Goal: Book appointment/travel/reservation

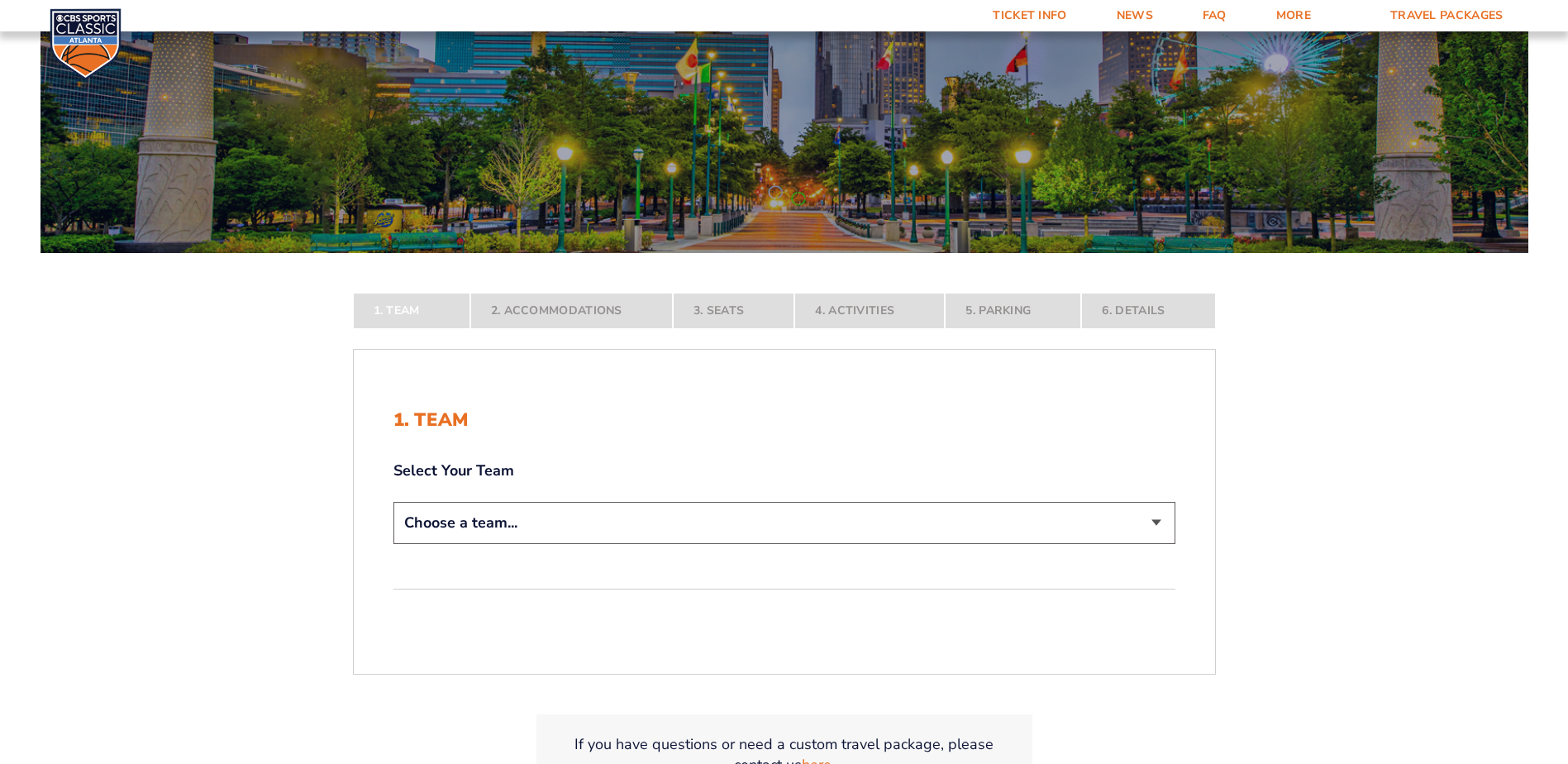
scroll to position [166, 0]
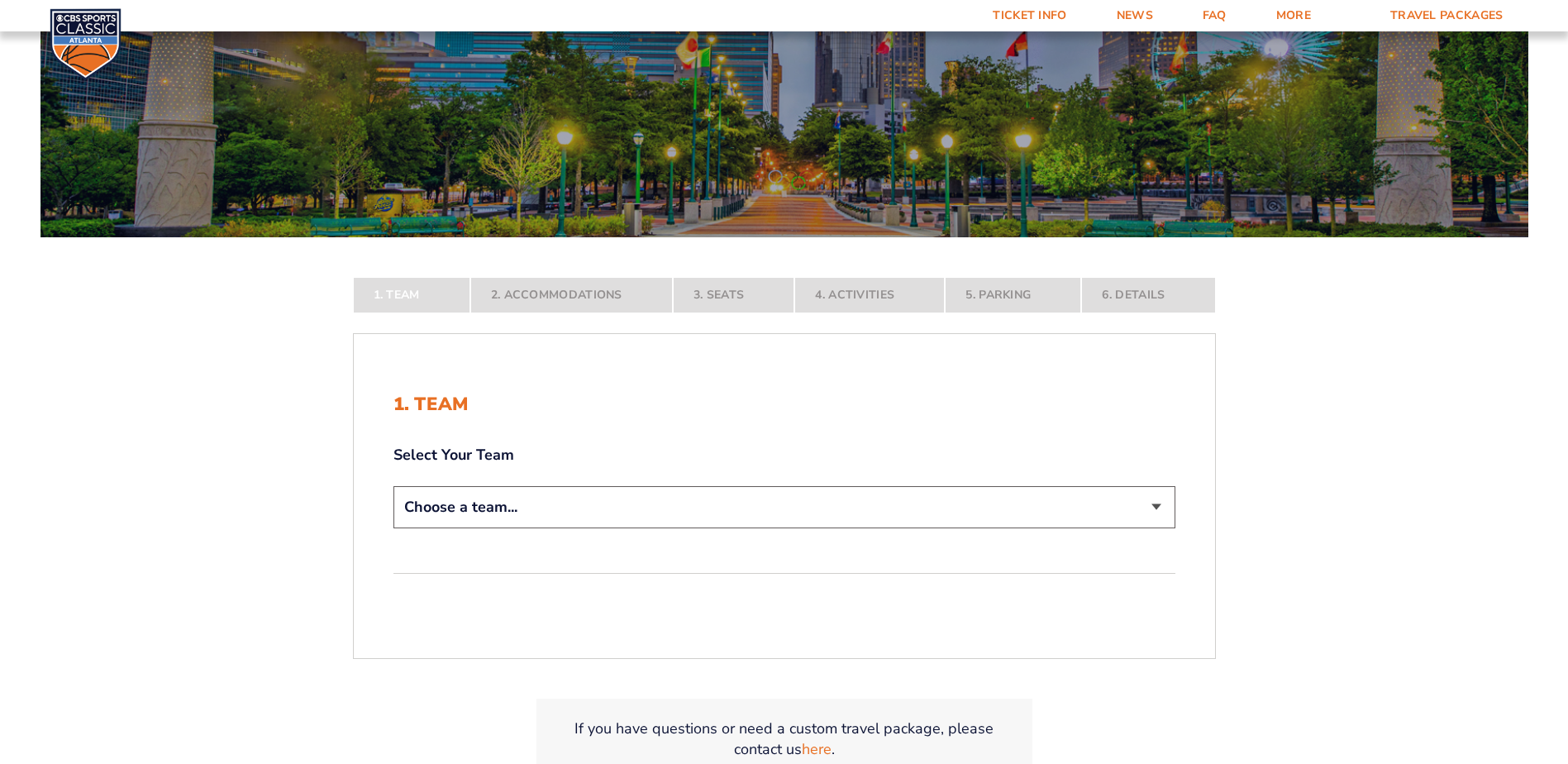
click at [597, 502] on select "Choose a team... [US_STATE] Wildcats [US_STATE] State Buckeyes [US_STATE] Tar H…" at bounding box center [784, 507] width 782 height 42
select select "12956"
click at [393, 528] on select "Choose a team... [US_STATE] Wildcats [US_STATE] State Buckeyes [US_STATE] Tar H…" at bounding box center [784, 507] width 782 height 42
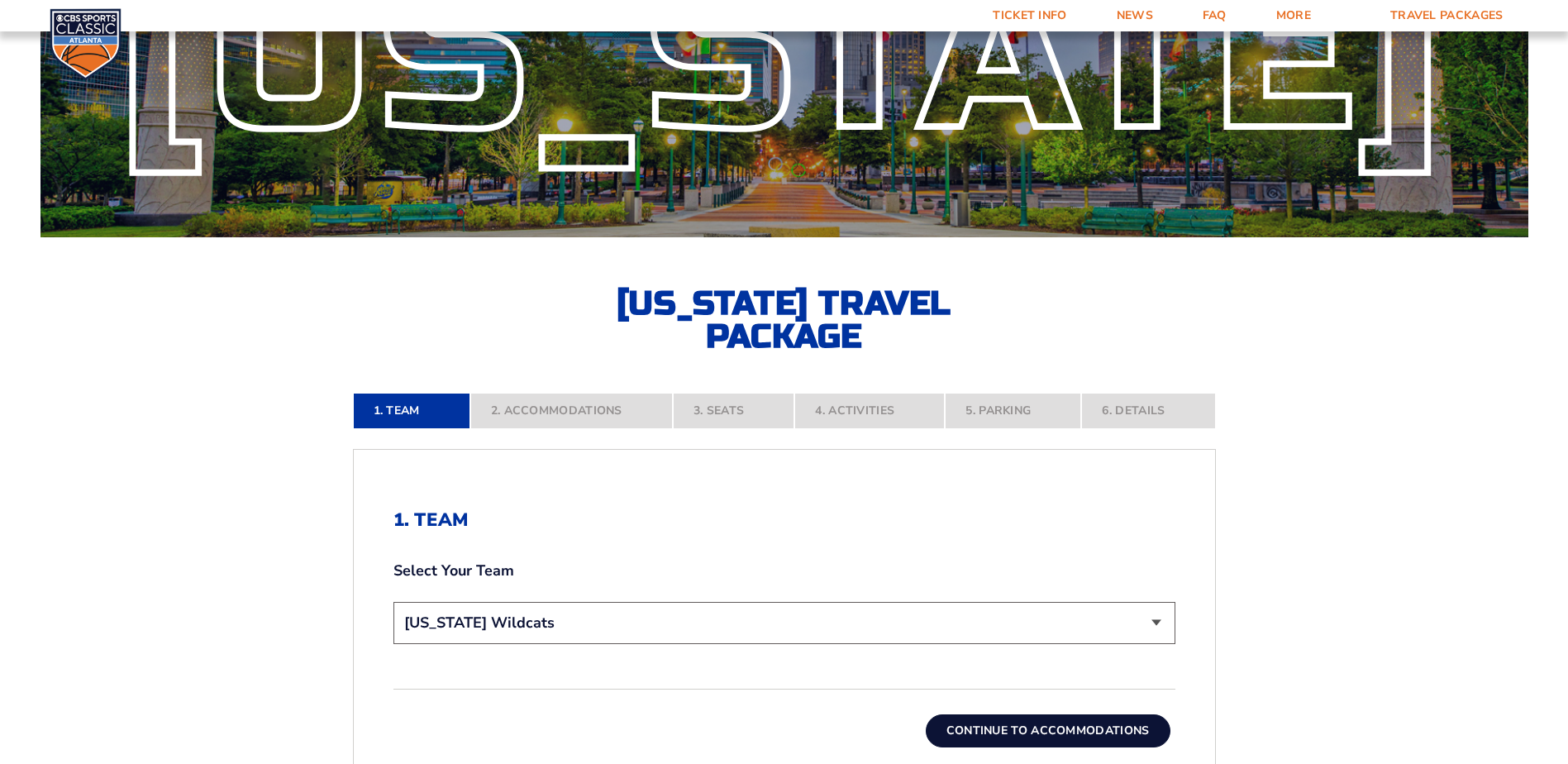
click at [310, 502] on form "[US_STATE] [US_STATE] Travel Package [US_STATE][GEOGRAPHIC_DATA] [US_STATE] Sta…" at bounding box center [784, 420] width 1568 height 1172
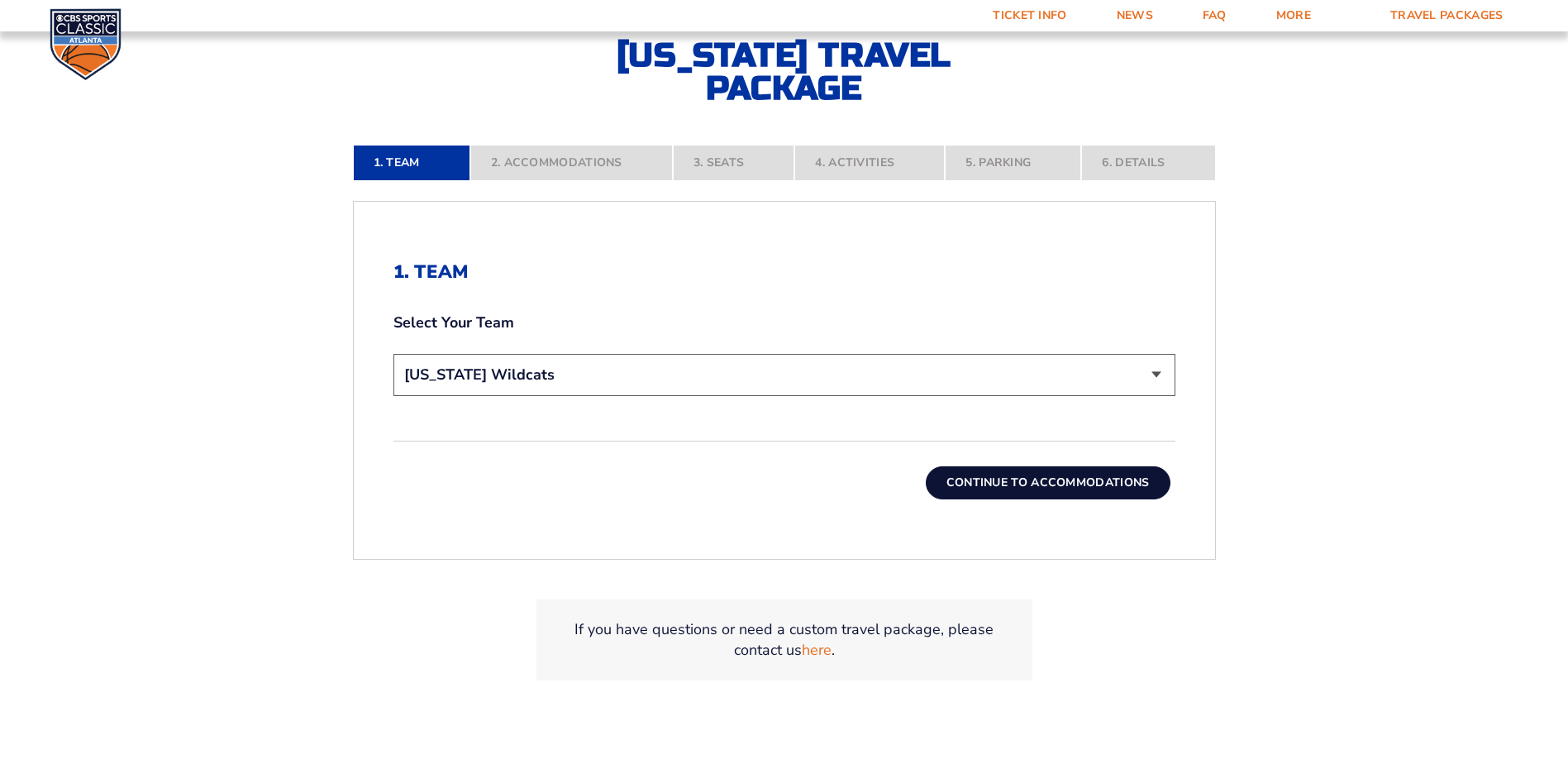
click at [1018, 486] on button "Continue To Accommodations" at bounding box center [1048, 483] width 245 height 34
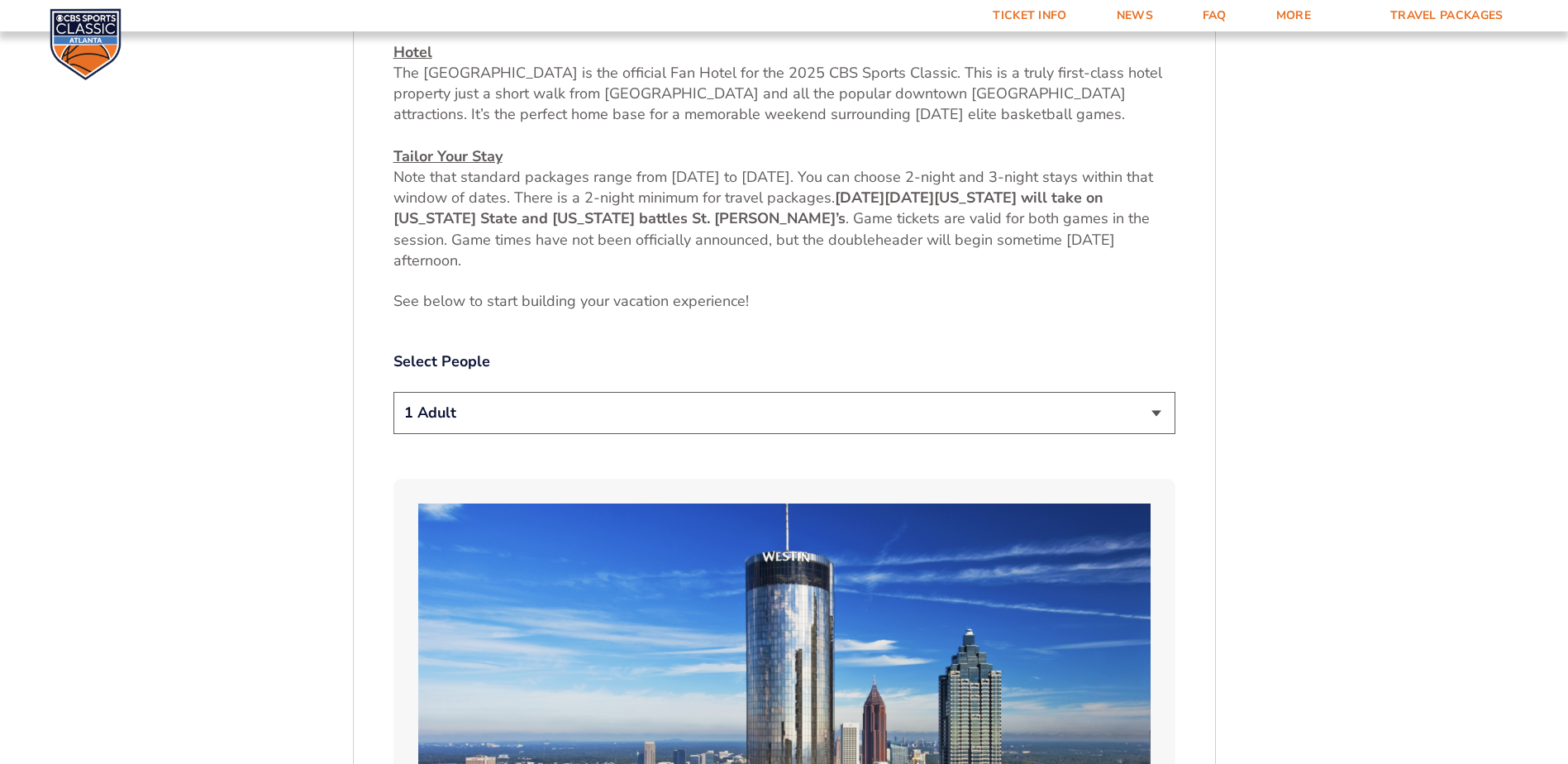
scroll to position [774, 0]
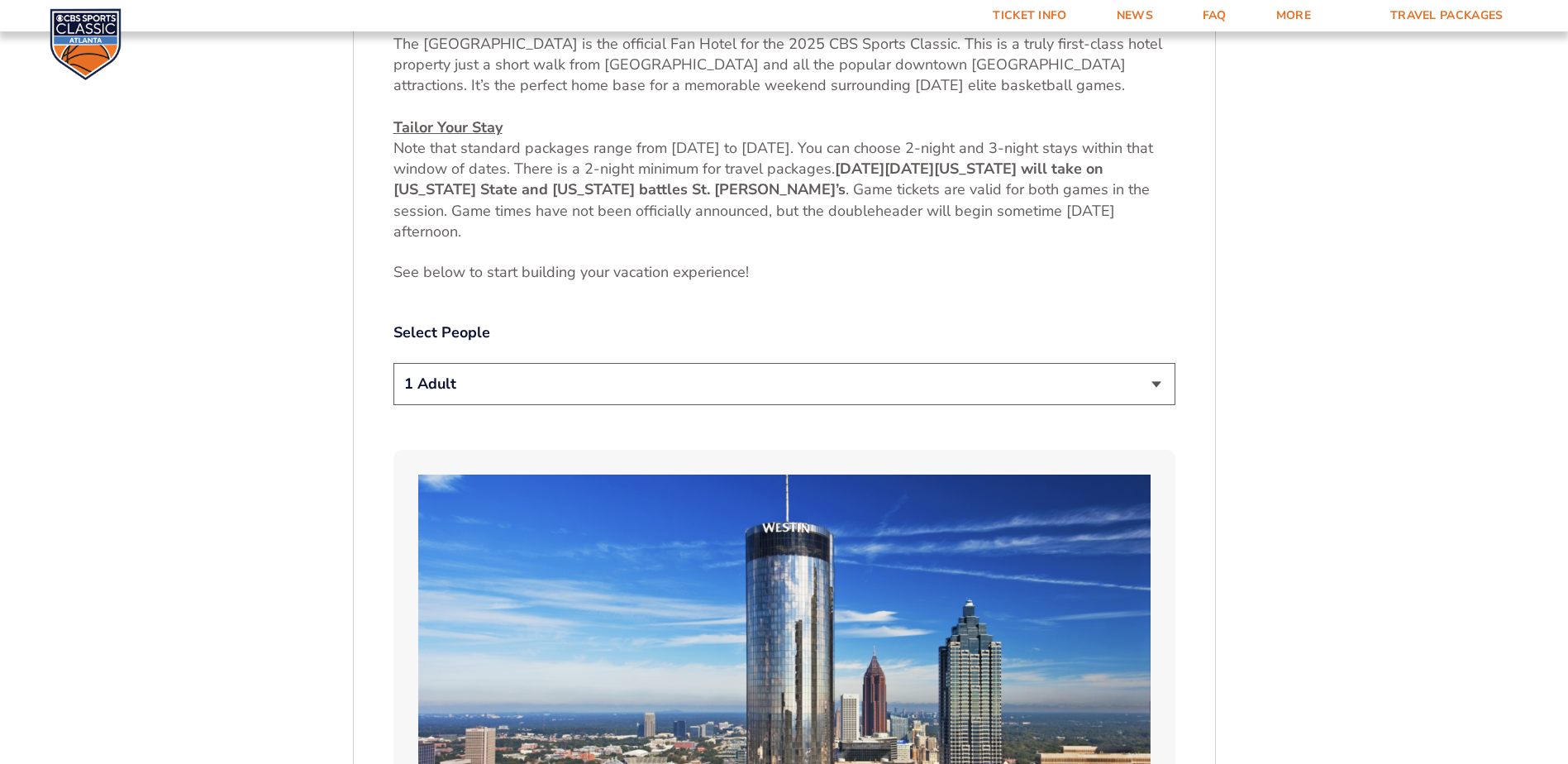
click at [708, 384] on select "1 Adult 2 Adults 3 Adults 4 Adults 2 Adults + 1 Child 2 Adults + 2 Children 2 A…" at bounding box center [784, 383] width 782 height 42
select select "2 Adults"
click at [393, 363] on select "1 Adult 2 Adults 3 Adults 4 Adults 2 Adults + 1 Child 2 Adults + 2 Children 2 A…" at bounding box center [784, 383] width 782 height 42
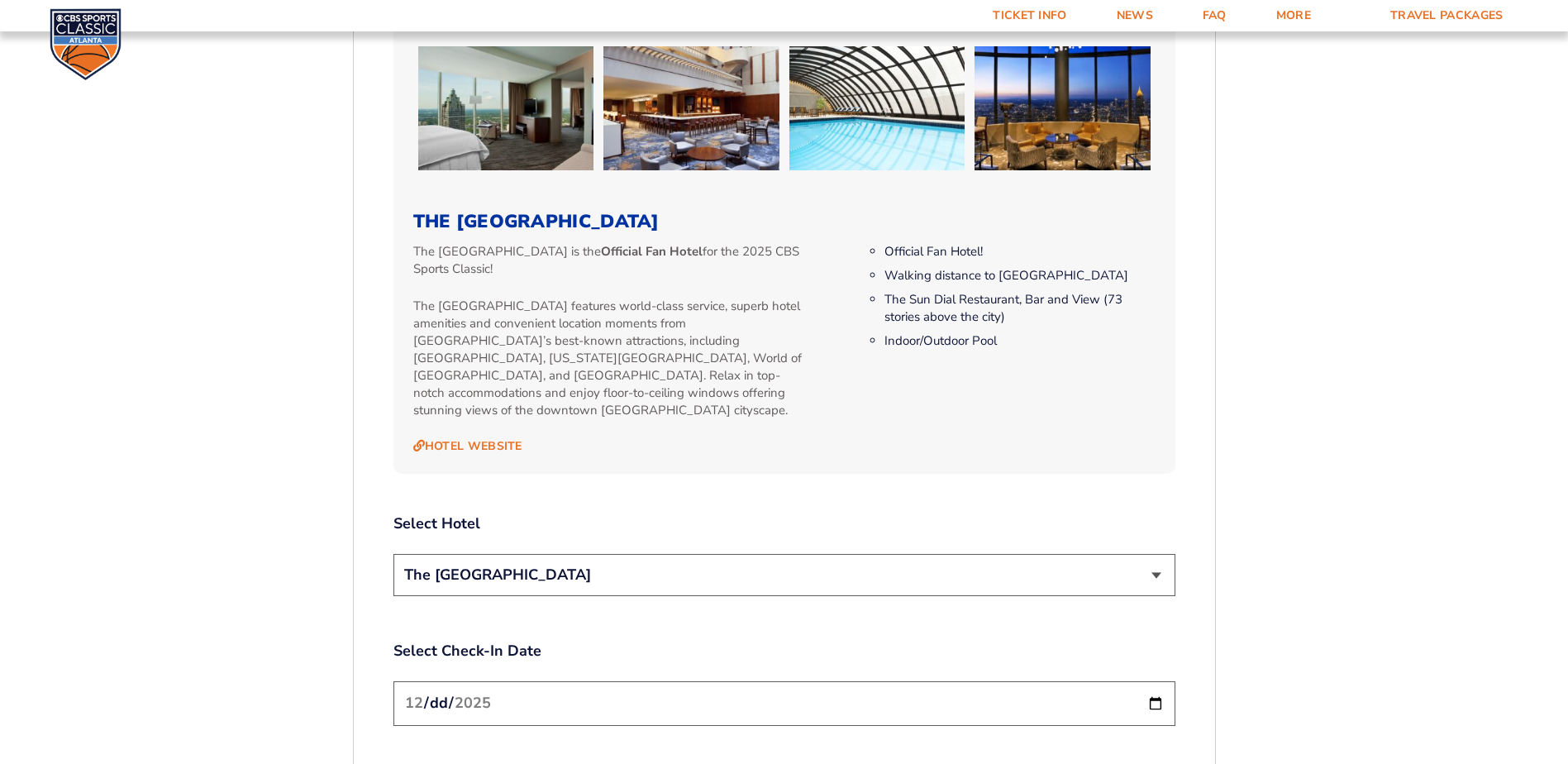
scroll to position [1766, 0]
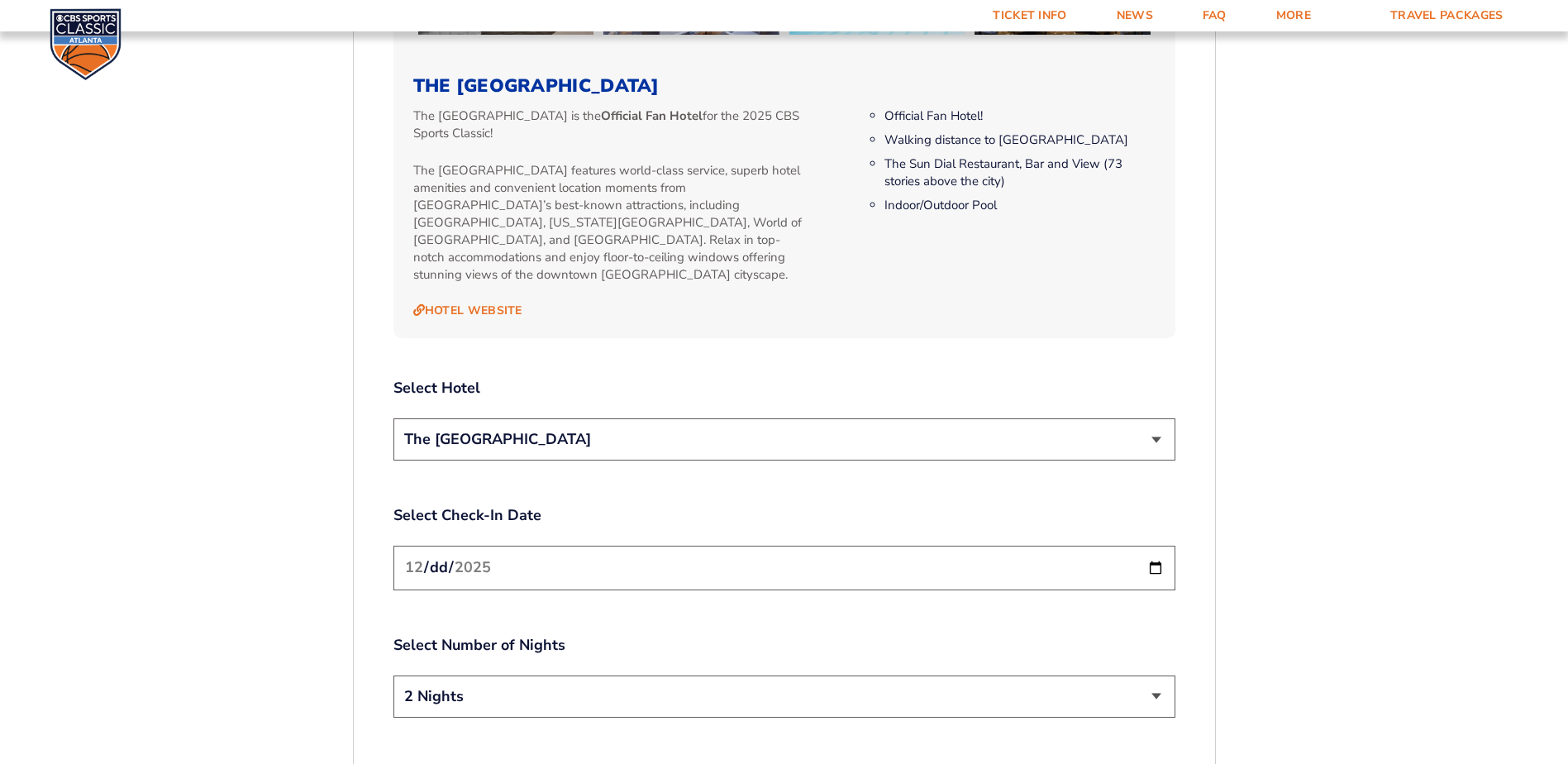
click at [453, 427] on select "The [GEOGRAPHIC_DATA]" at bounding box center [784, 439] width 782 height 42
click at [393, 463] on div "2. Accommodations We look forward to seeing you in [GEOGRAPHIC_DATA] for the 20…" at bounding box center [784, 24] width 782 height 2231
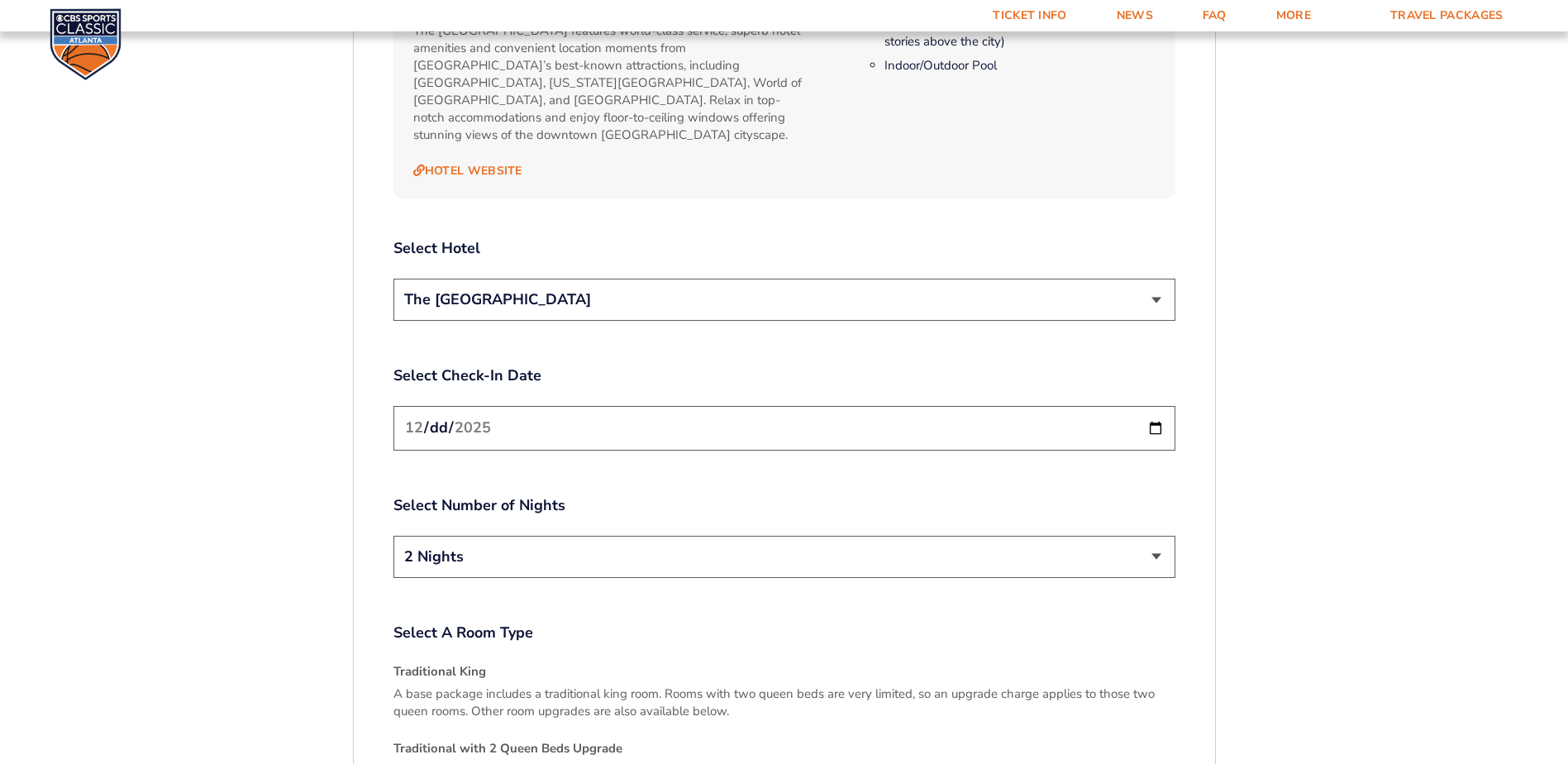
scroll to position [1931, 0]
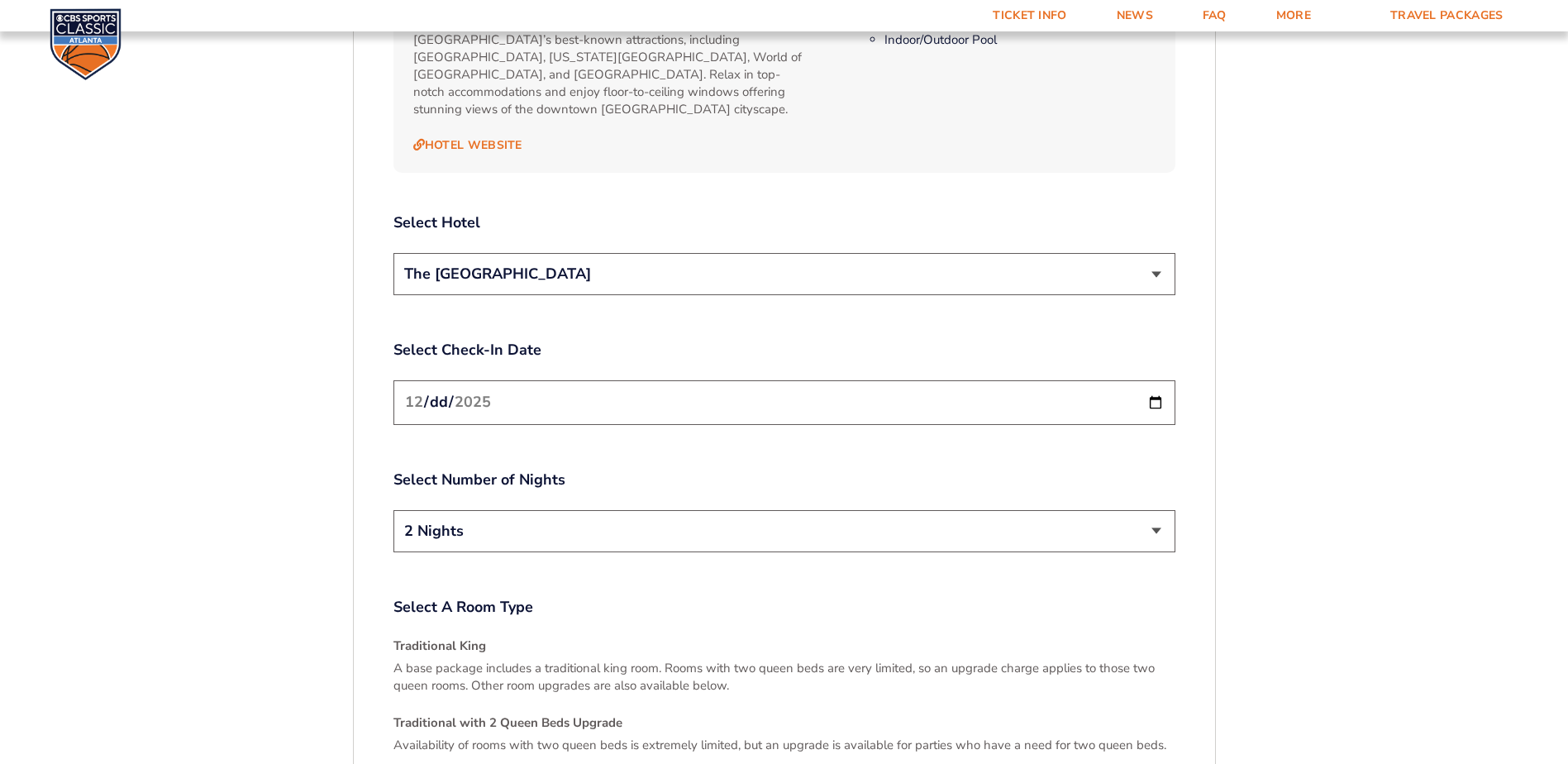
click at [507, 388] on input "[DATE]" at bounding box center [784, 402] width 782 height 43
click at [1160, 385] on input "[DATE]" at bounding box center [784, 402] width 782 height 43
click at [1152, 389] on input "[DATE]" at bounding box center [784, 402] width 782 height 43
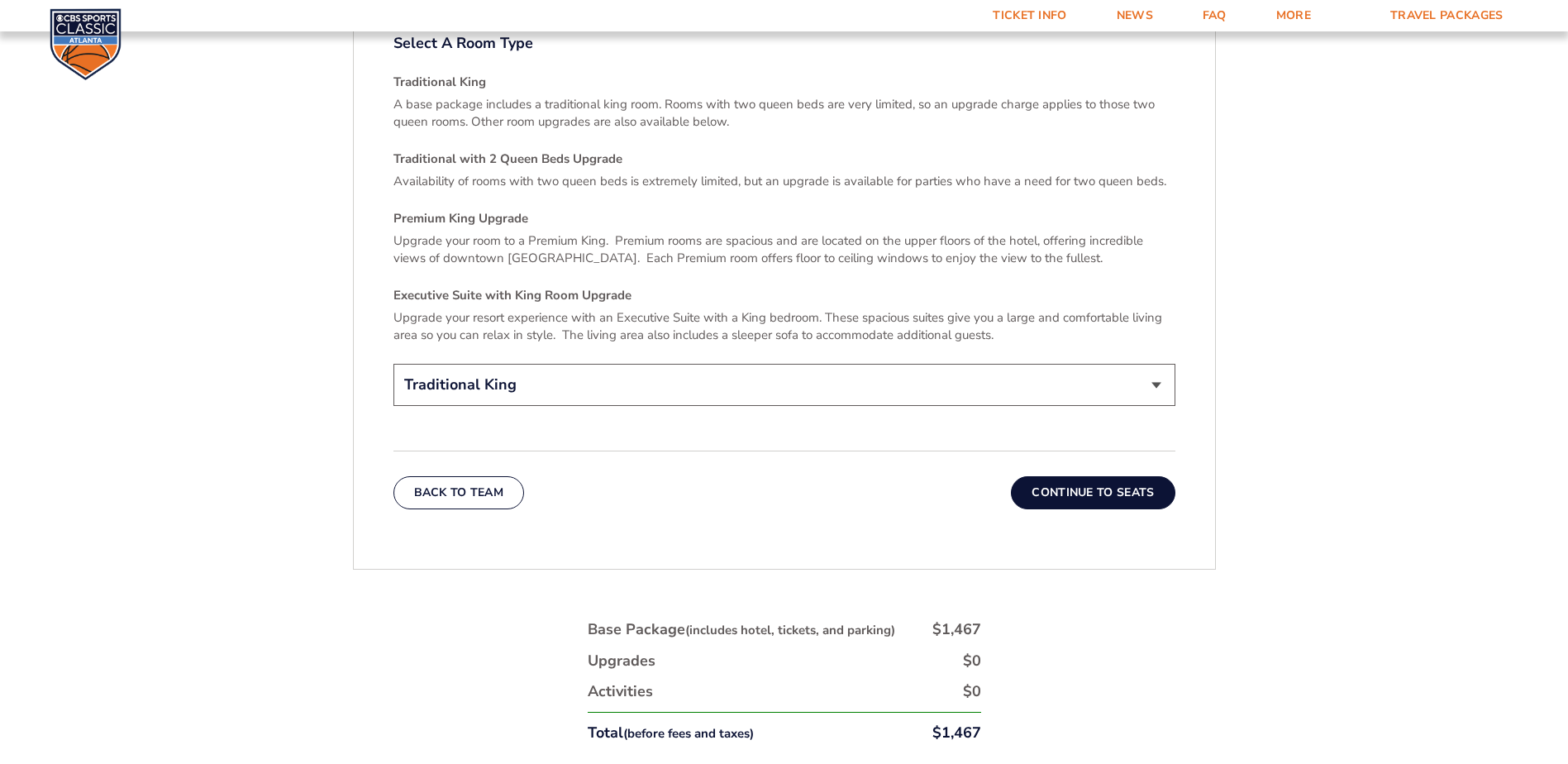
scroll to position [2561, 0]
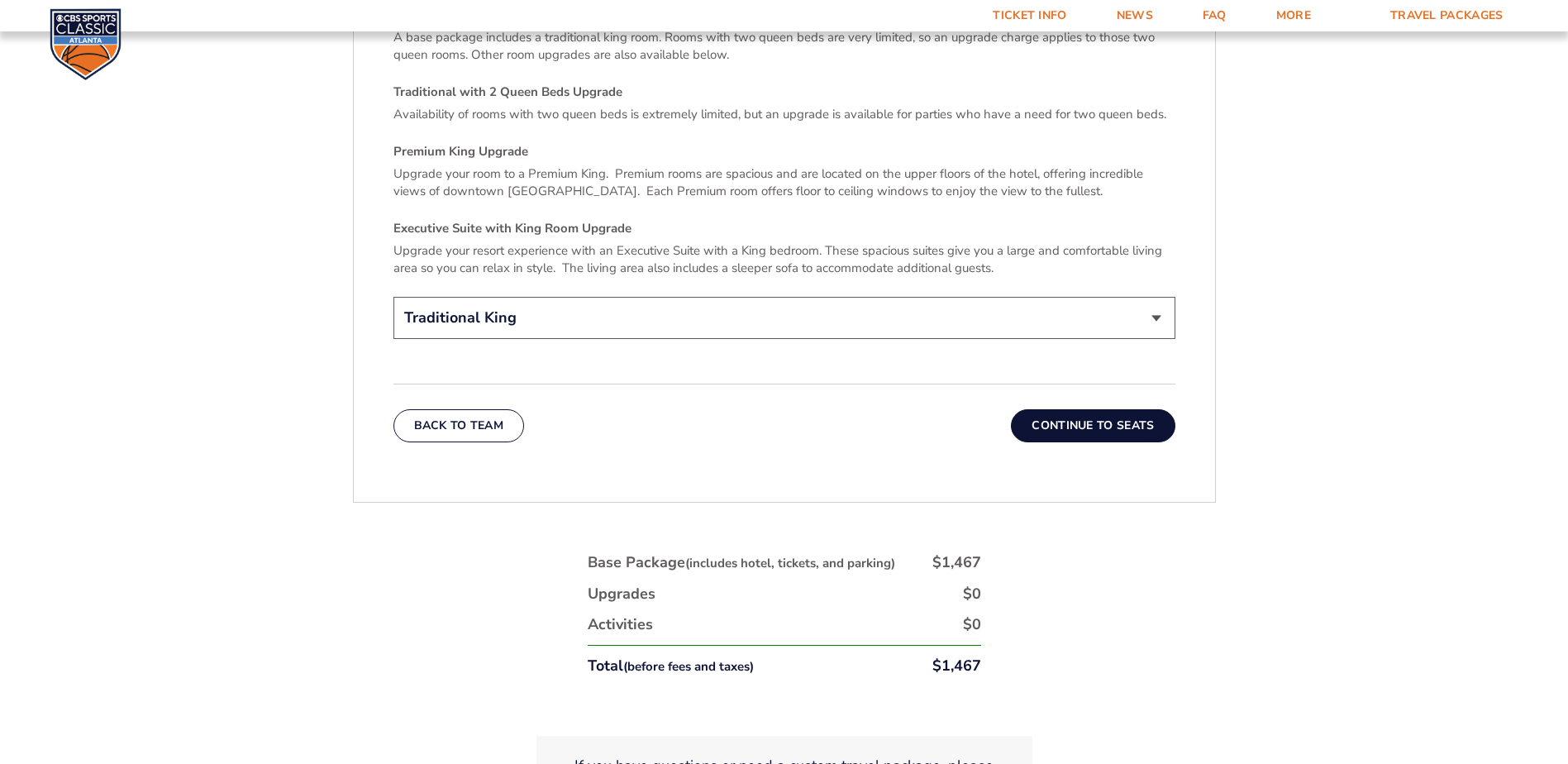
click at [1120, 410] on button "Continue To Seats" at bounding box center [1093, 426] width 164 height 34
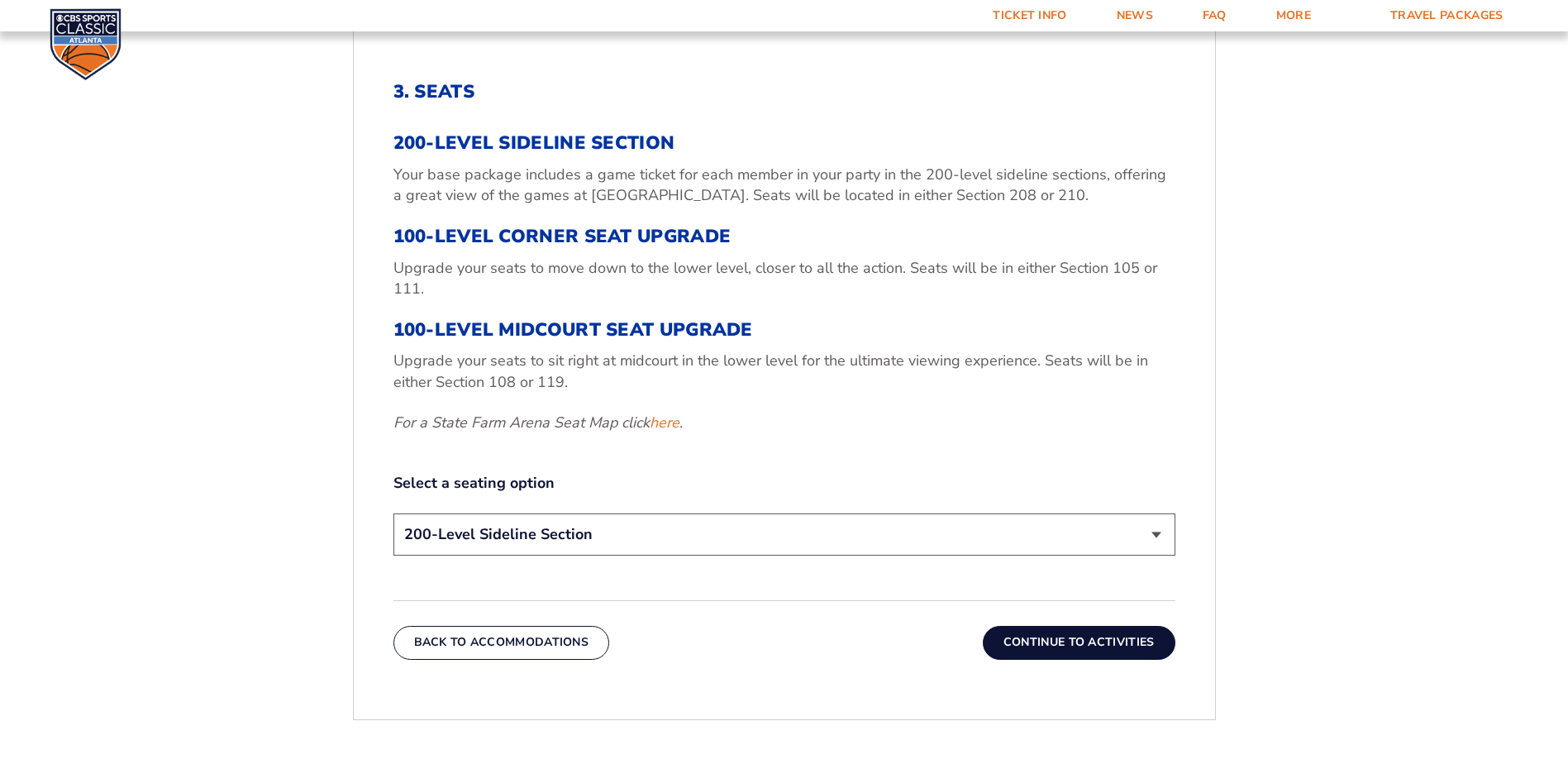
scroll to position [609, 0]
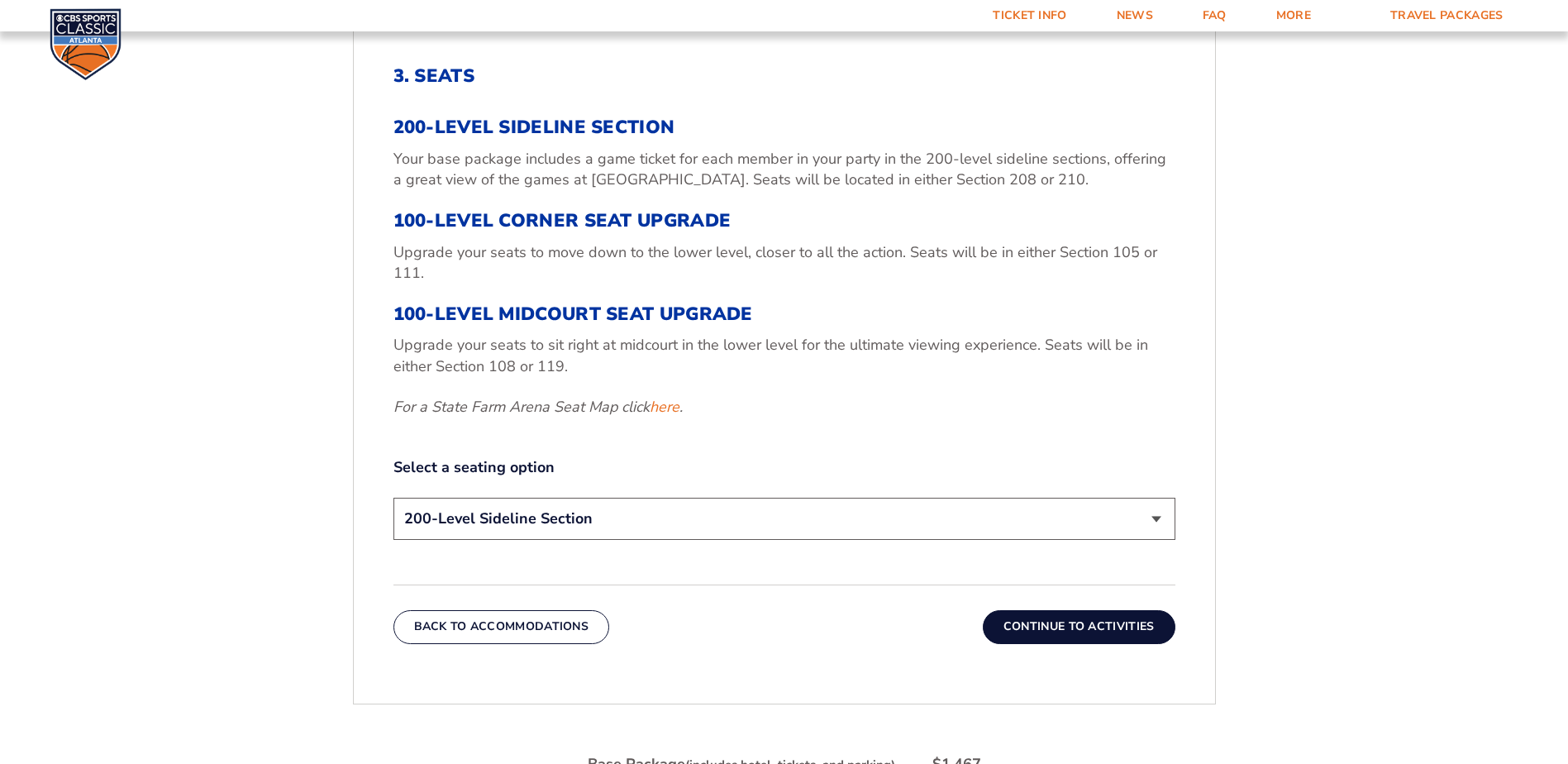
click at [651, 508] on select "200-Level Sideline Section 100-Level Corner Seat Upgrade (+$120 per person) 100…" at bounding box center [784, 519] width 782 height 42
click at [677, 660] on div "3. Seats 200-Level Sideline Section Your base package includes a game ticket fo…" at bounding box center [784, 354] width 861 height 657
click at [611, 514] on select "200-Level Sideline Section 100-Level Corner Seat Upgrade (+$120 per person) 100…" at bounding box center [784, 519] width 782 height 42
click at [393, 498] on select "200-Level Sideline Section 100-Level Corner Seat Upgrade (+$120 per person) 100…" at bounding box center [784, 519] width 782 height 42
click at [668, 609] on div "Back To Accommodations Continue To Activities" at bounding box center [784, 614] width 782 height 59
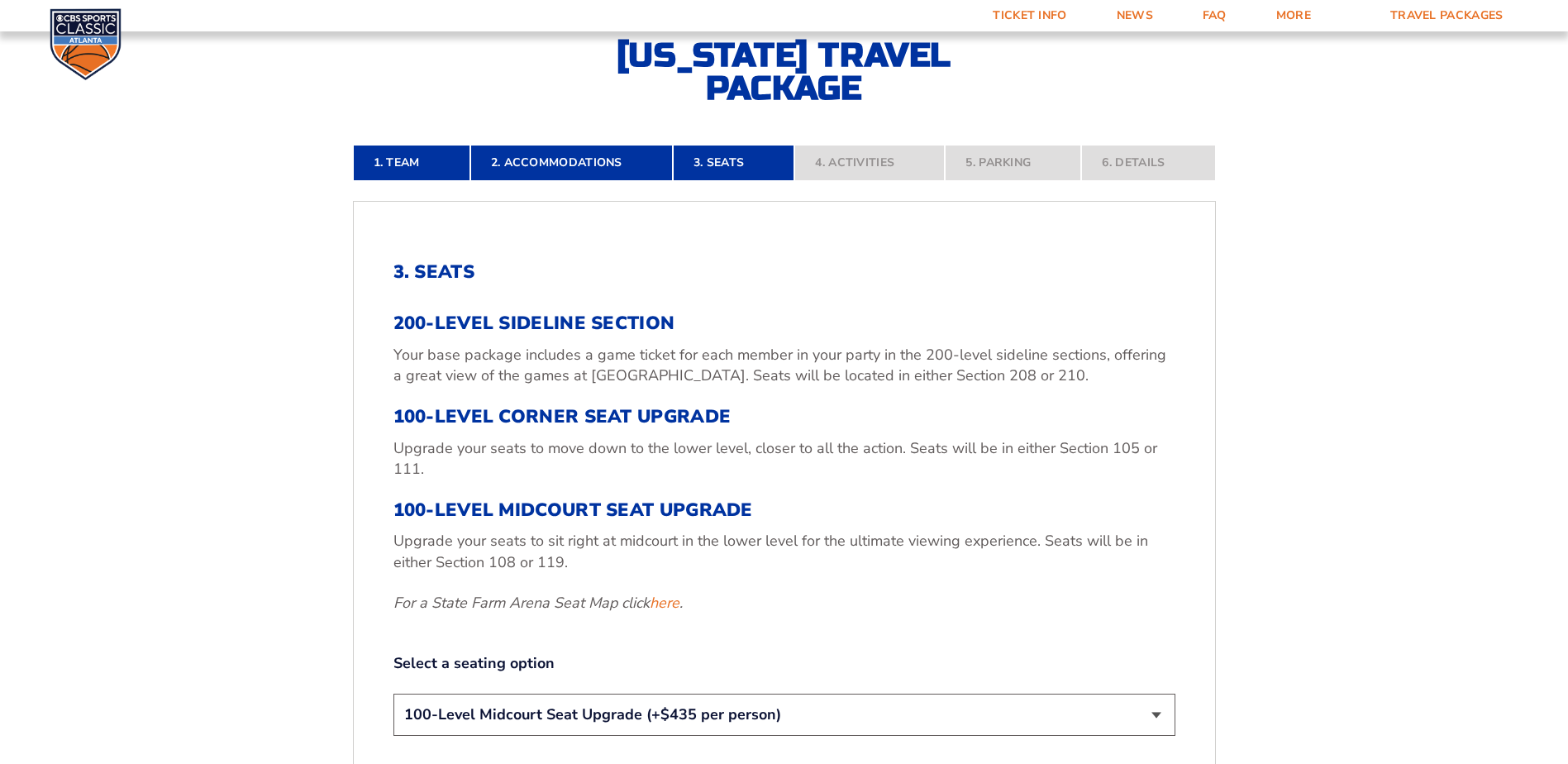
scroll to position [743, 0]
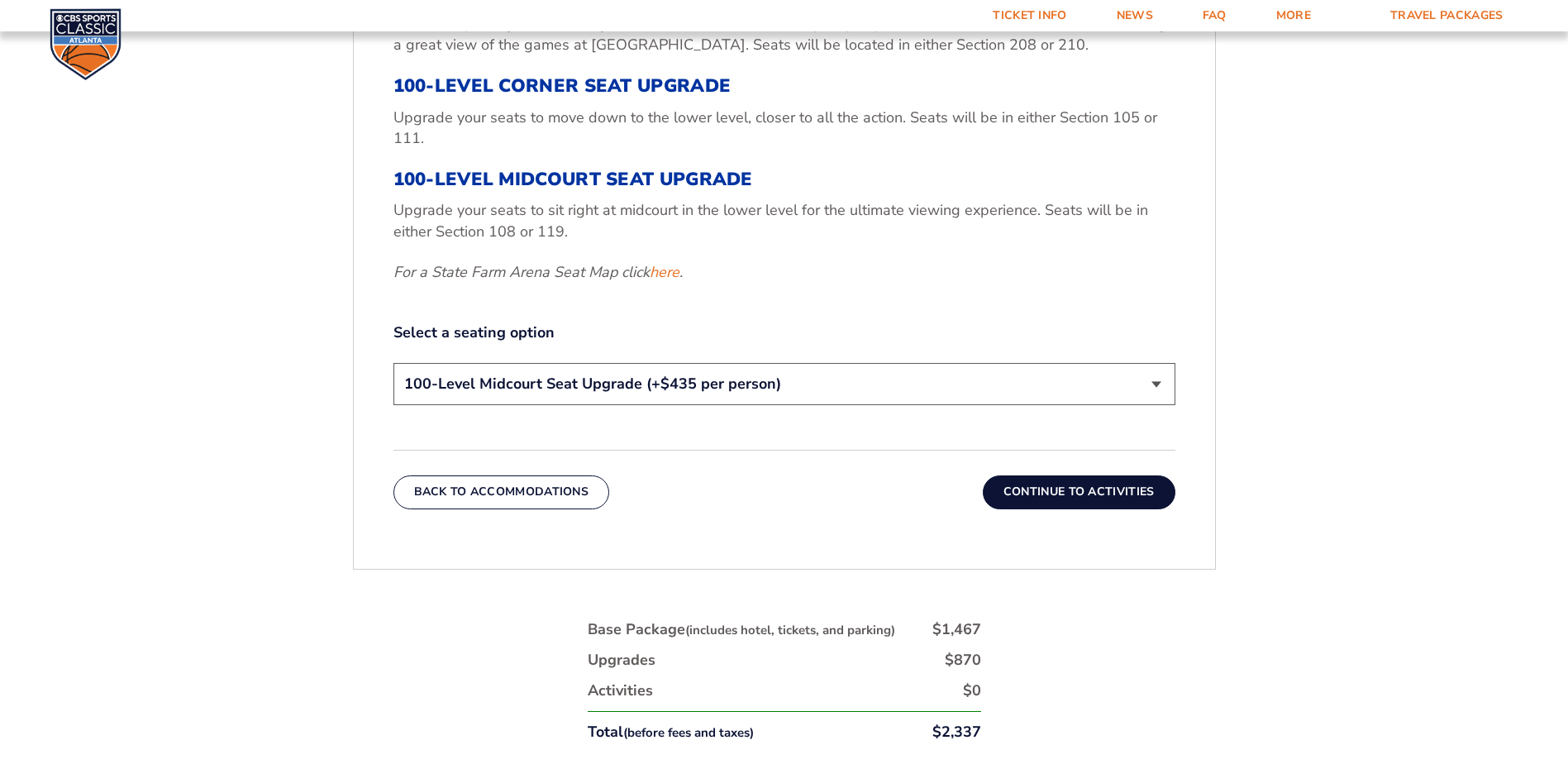
click at [771, 382] on select "200-Level Sideline Section 100-Level Corner Seat Upgrade (+$120 per person) 100…" at bounding box center [784, 383] width 782 height 42
click at [393, 363] on select "200-Level Sideline Section 100-Level Corner Seat Upgrade (+$120 per person) 100…" at bounding box center [784, 383] width 782 height 42
click at [744, 470] on div "Back To Accommodations Continue To Activities" at bounding box center [784, 479] width 782 height 59
click at [569, 391] on select "200-Level Sideline Section 100-Level Corner Seat Upgrade (+$120 per person) 100…" at bounding box center [784, 383] width 782 height 42
select select "100-Level Midcourt Seat Upgrade"
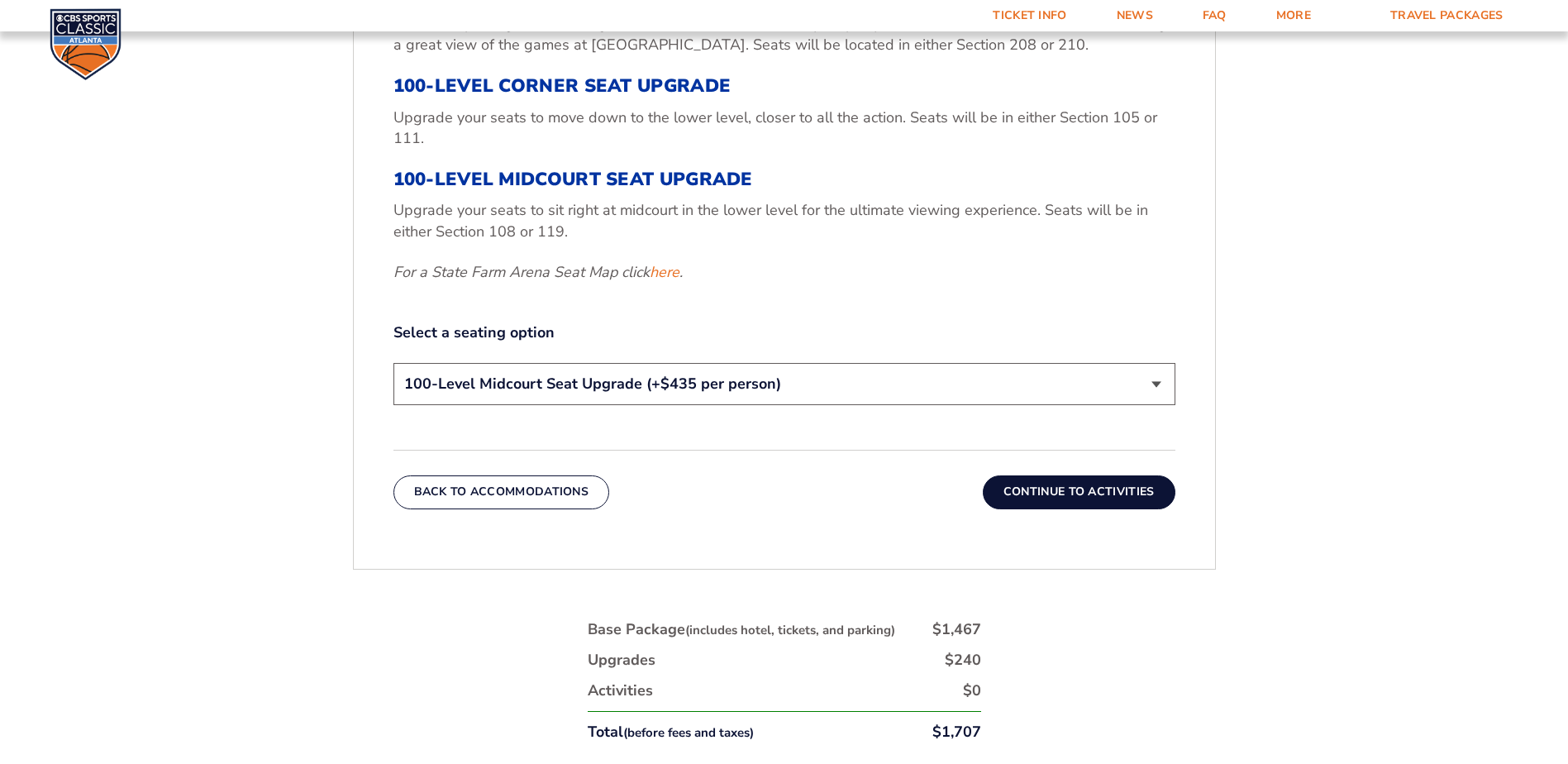
click at [393, 363] on select "200-Level Sideline Section 100-Level Corner Seat Upgrade (+$120 per person) 100…" at bounding box center [784, 383] width 782 height 42
click at [743, 496] on div "Back To Accommodations Continue To Activities" at bounding box center [784, 479] width 782 height 59
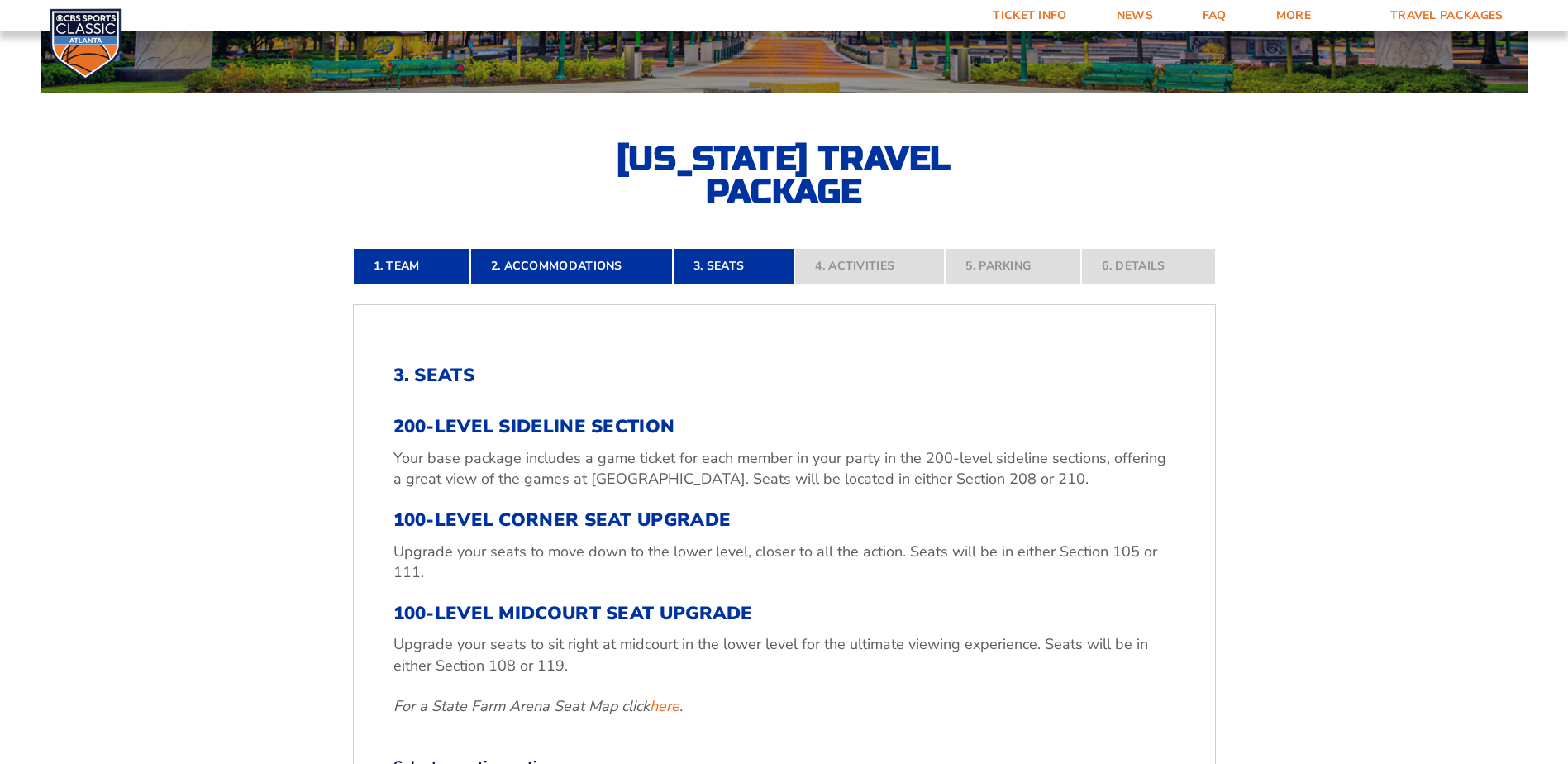
scroll to position [0, 0]
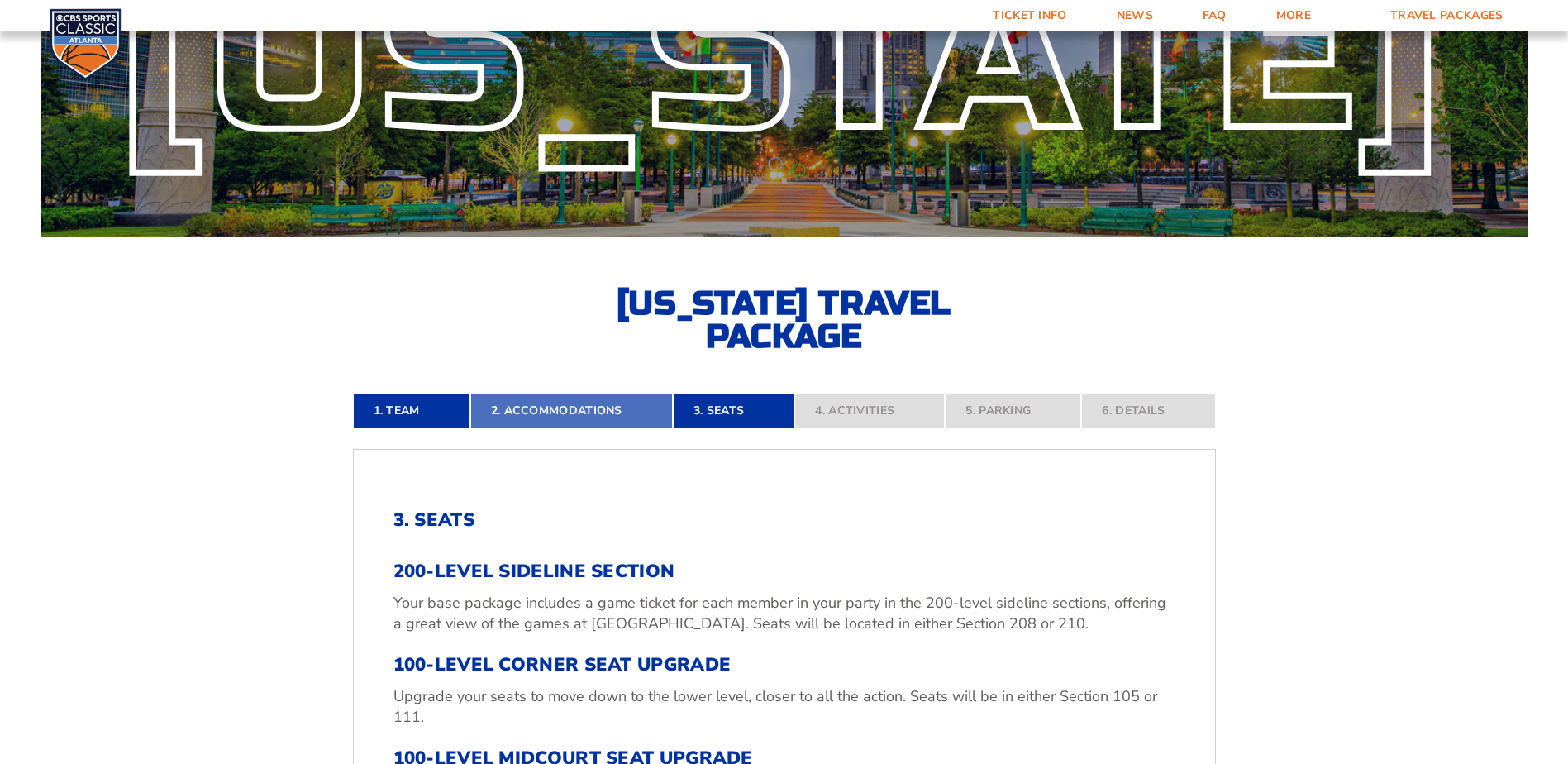
click at [593, 409] on link "2. Accommodations" at bounding box center [571, 410] width 202 height 36
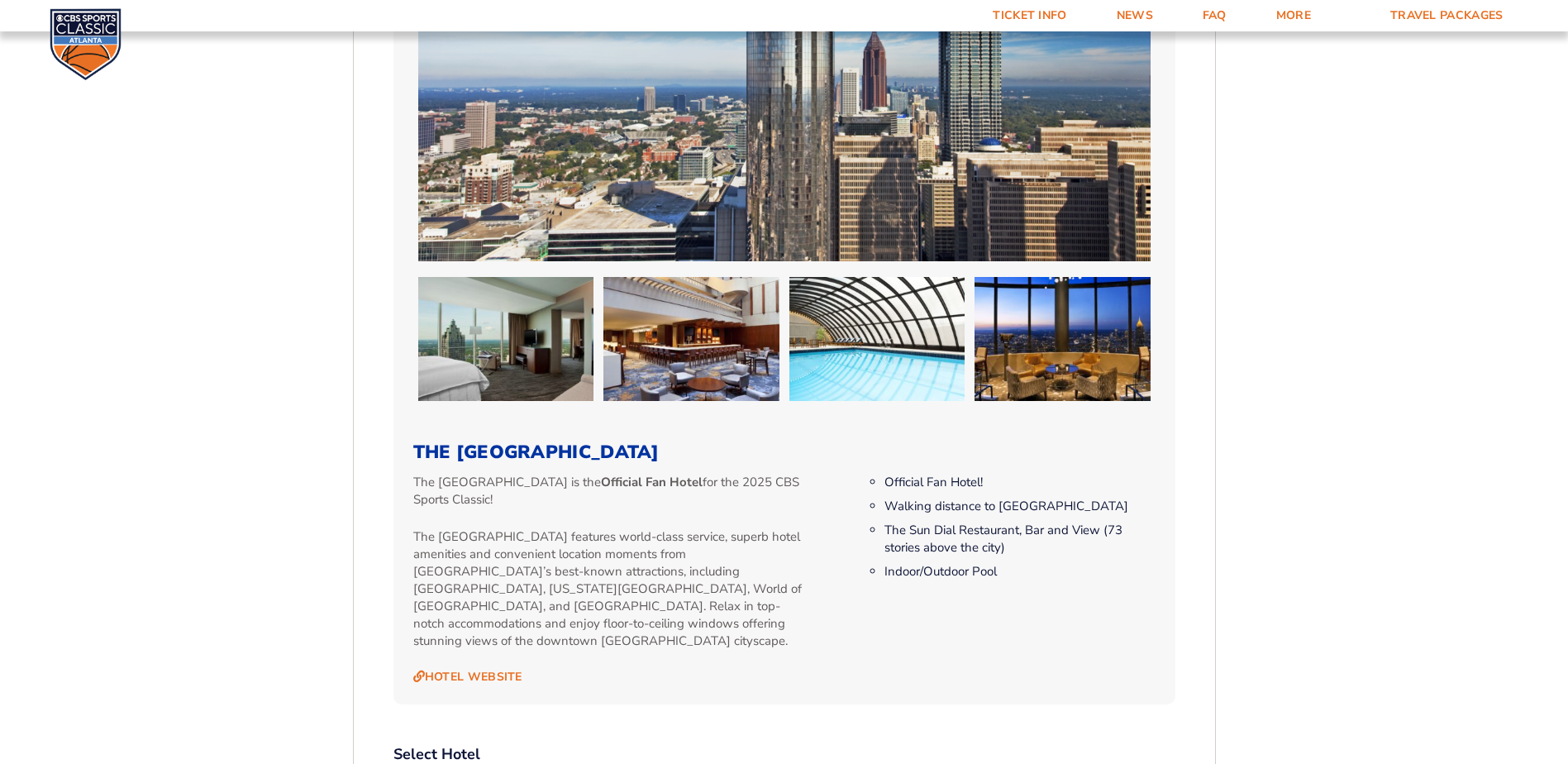
scroll to position [1435, 0]
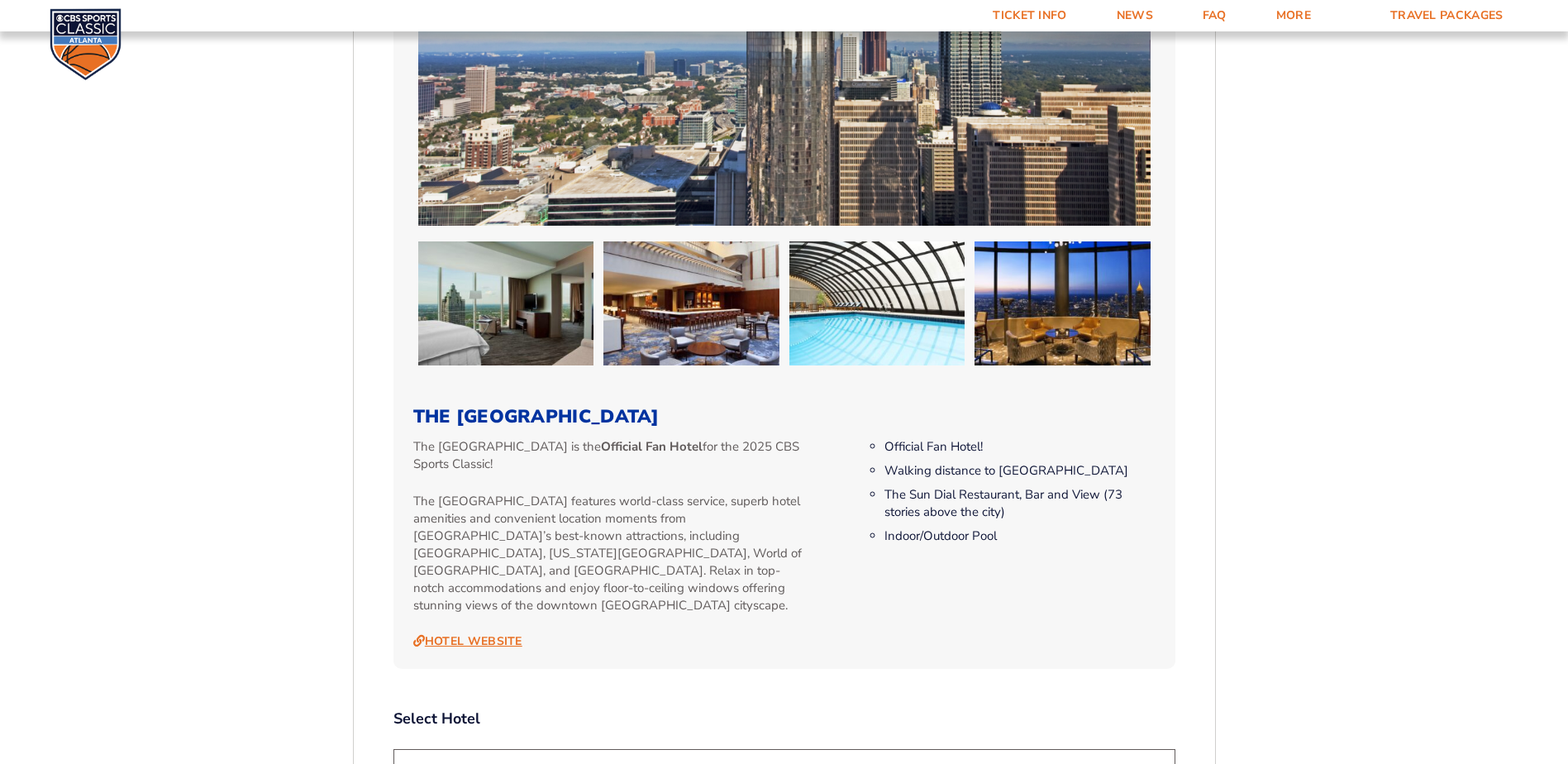
click at [480, 634] on link "Hotel Website" at bounding box center [467, 641] width 109 height 15
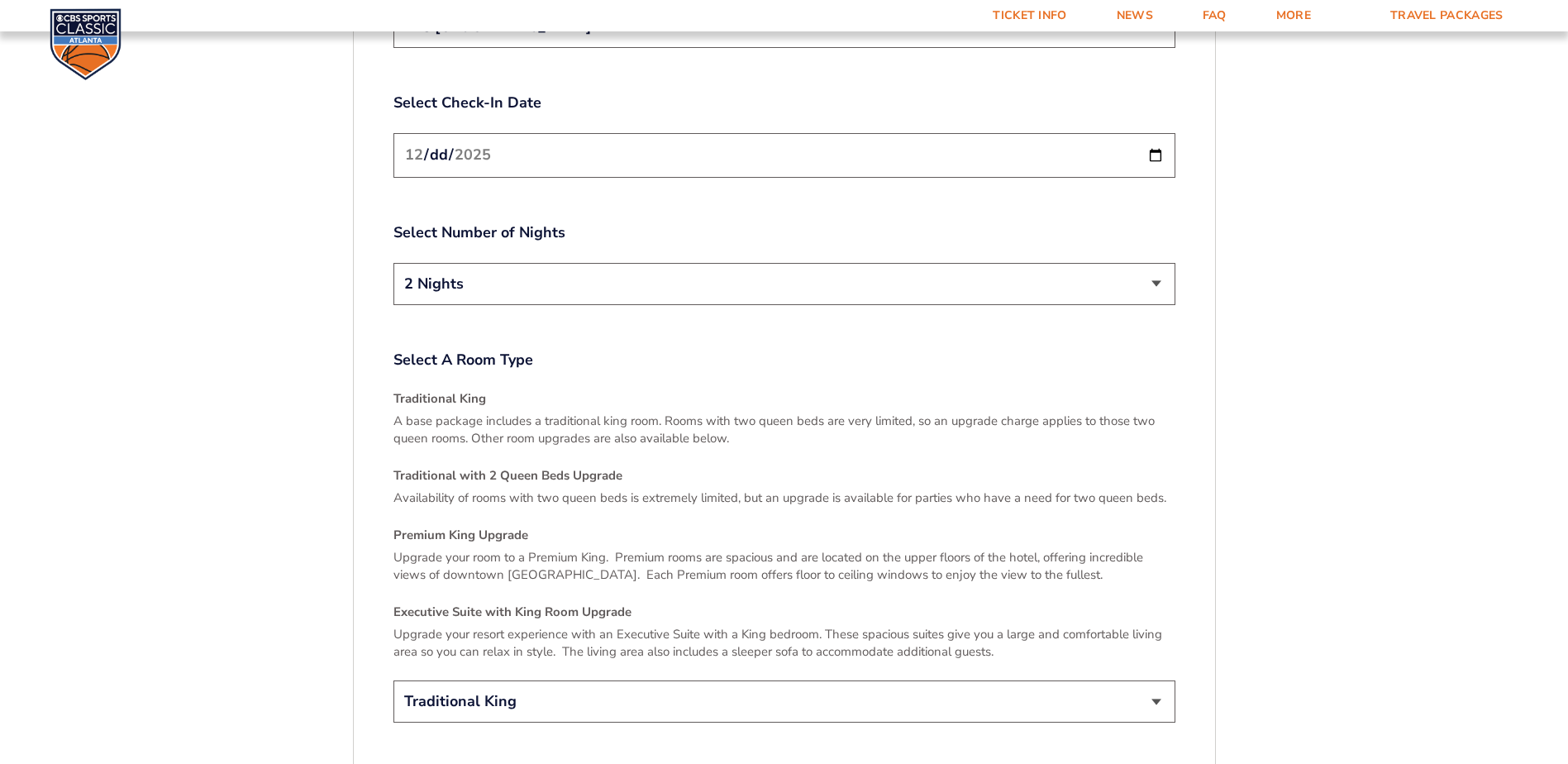
scroll to position [2179, 0]
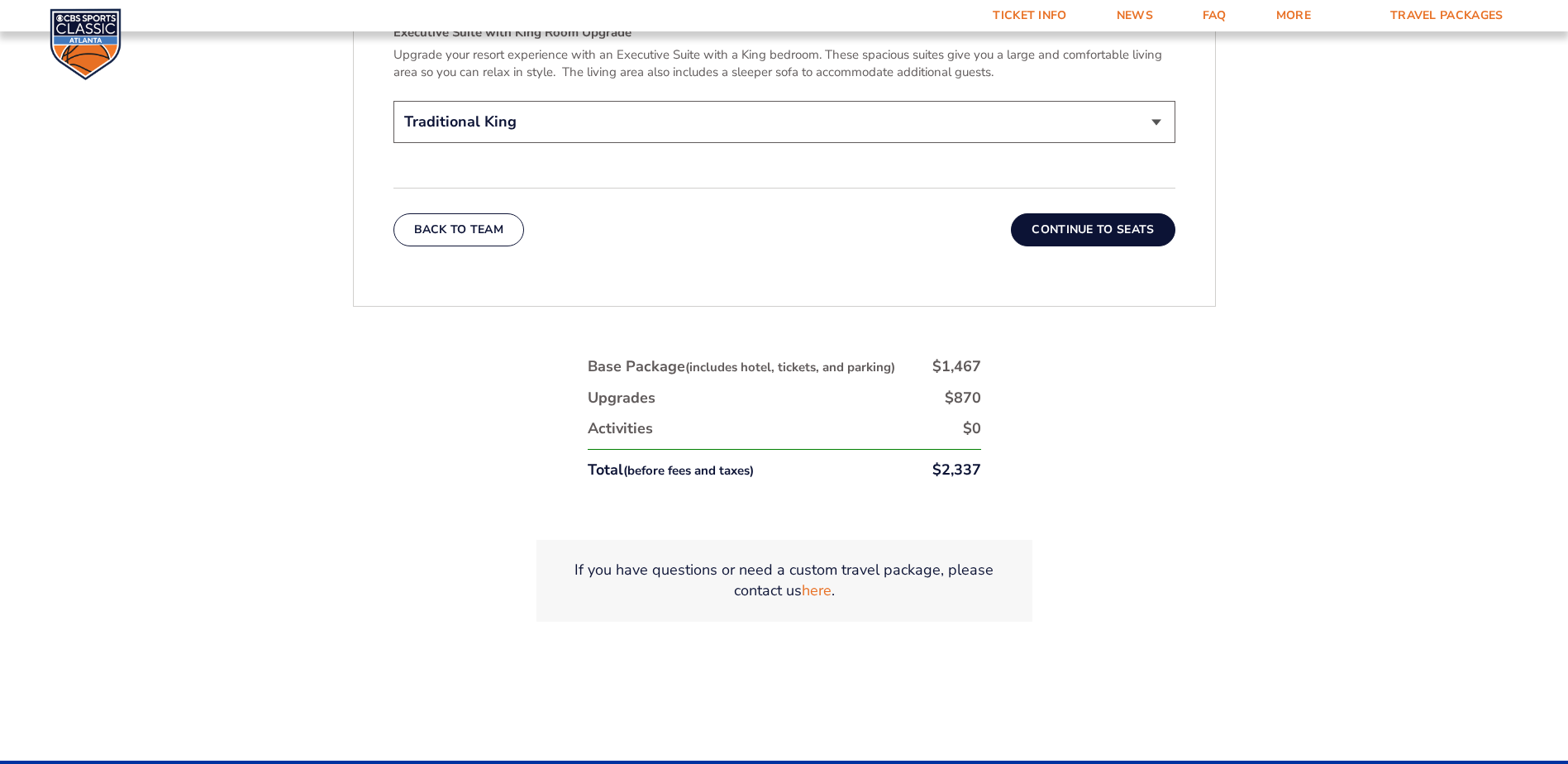
click at [1053, 214] on button "Continue To Seats" at bounding box center [1093, 230] width 164 height 34
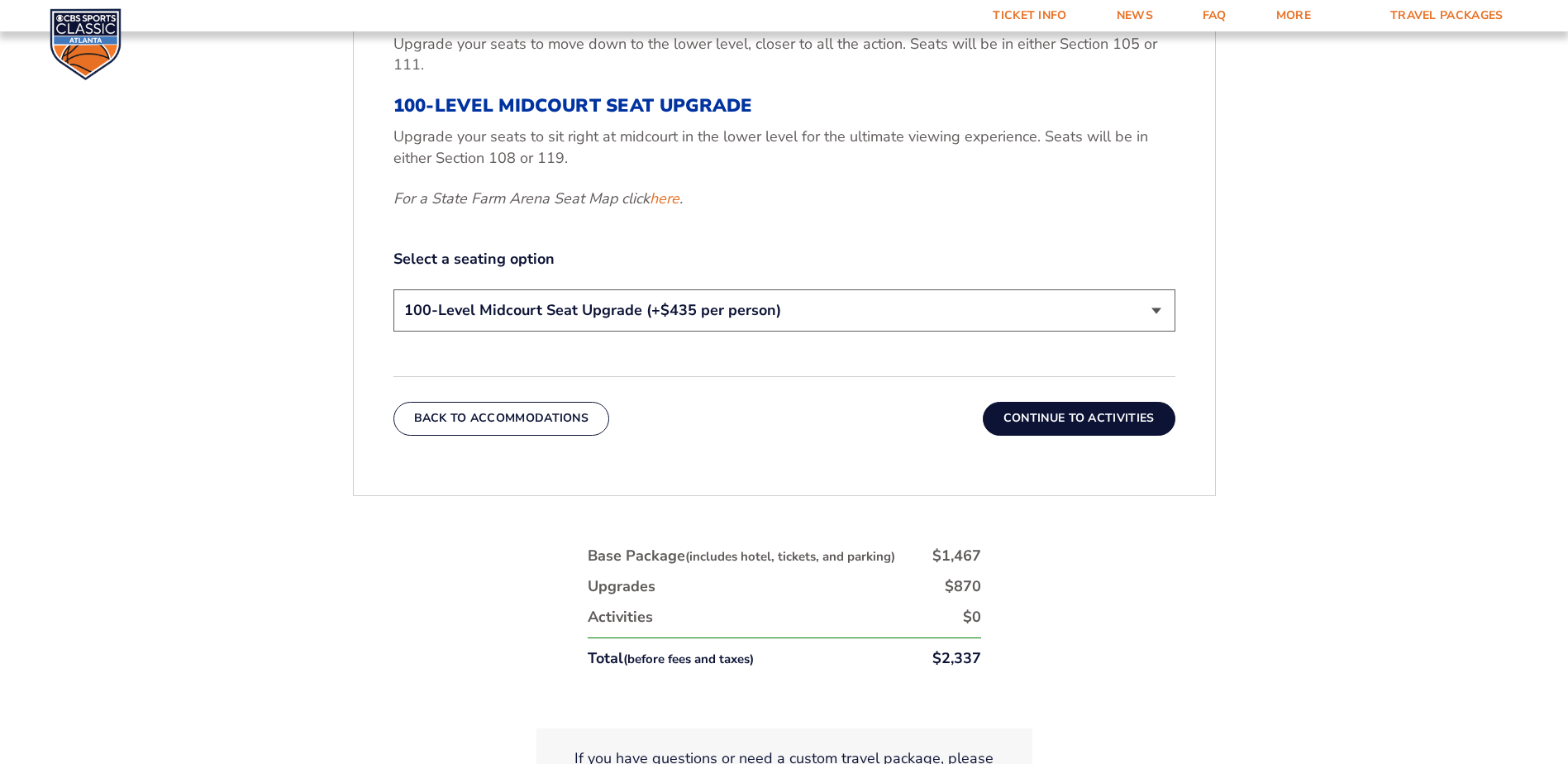
scroll to position [857, 0]
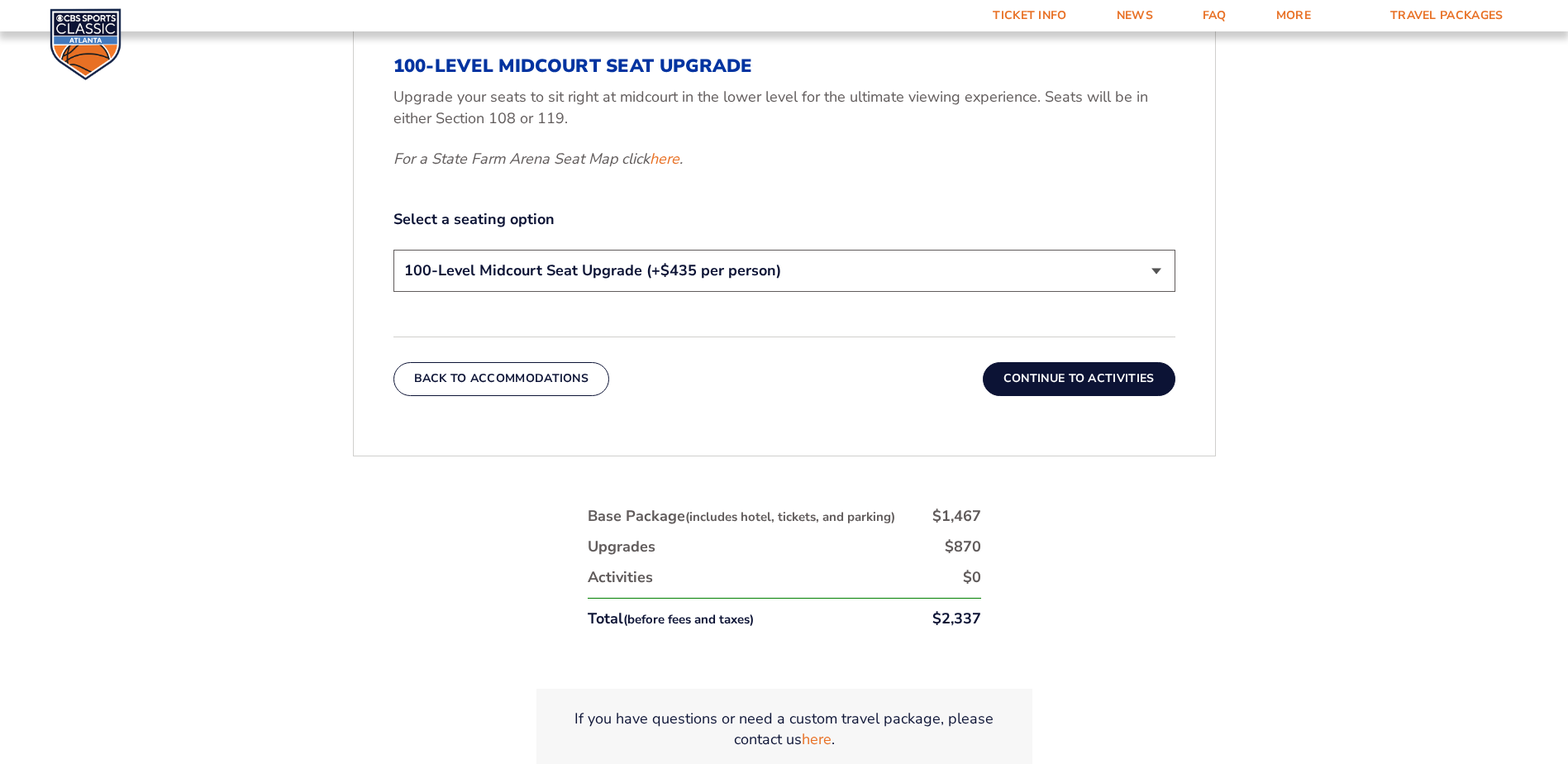
click at [1034, 382] on button "Continue To Activities" at bounding box center [1079, 379] width 192 height 34
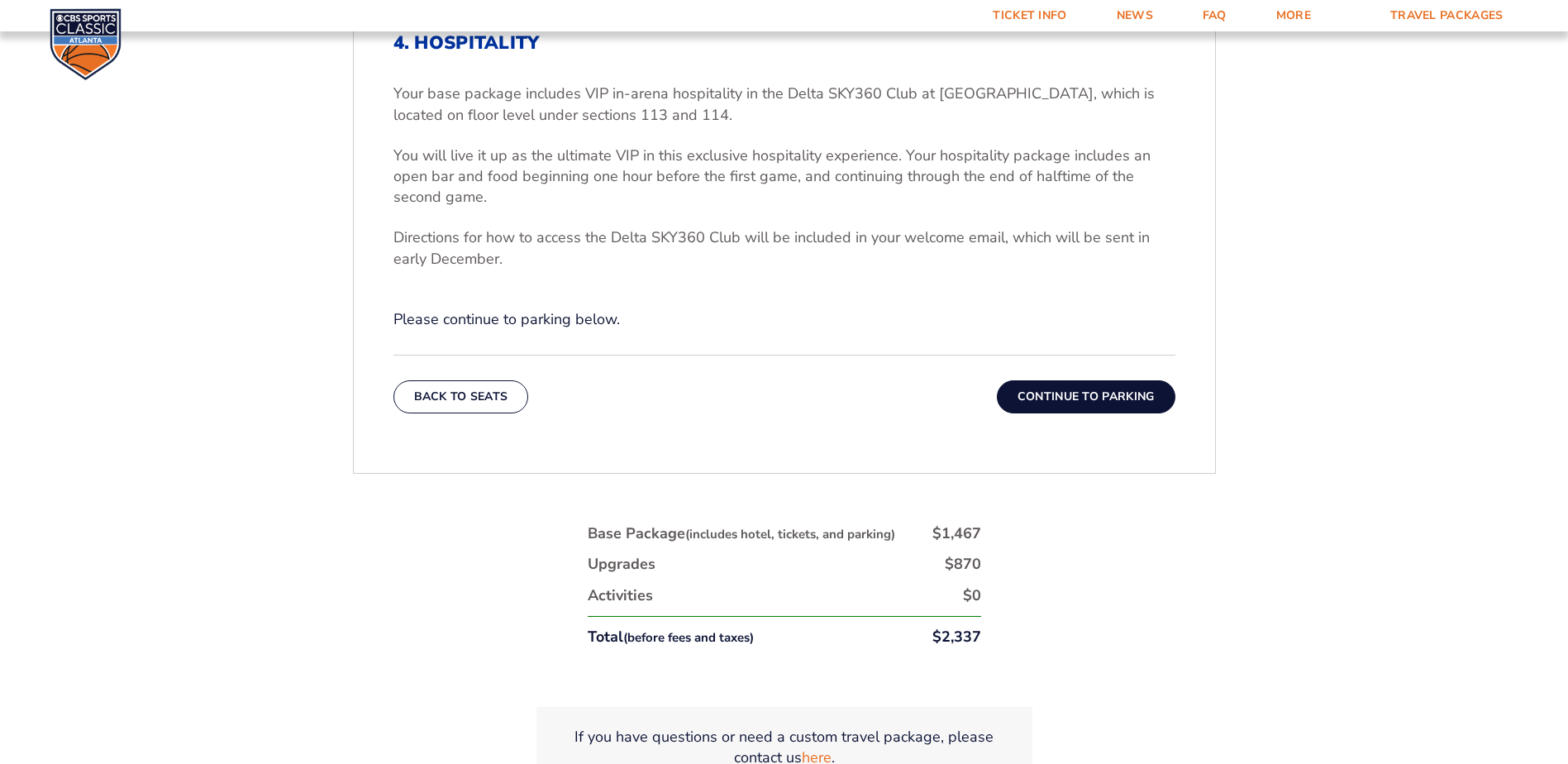
scroll to position [692, 0]
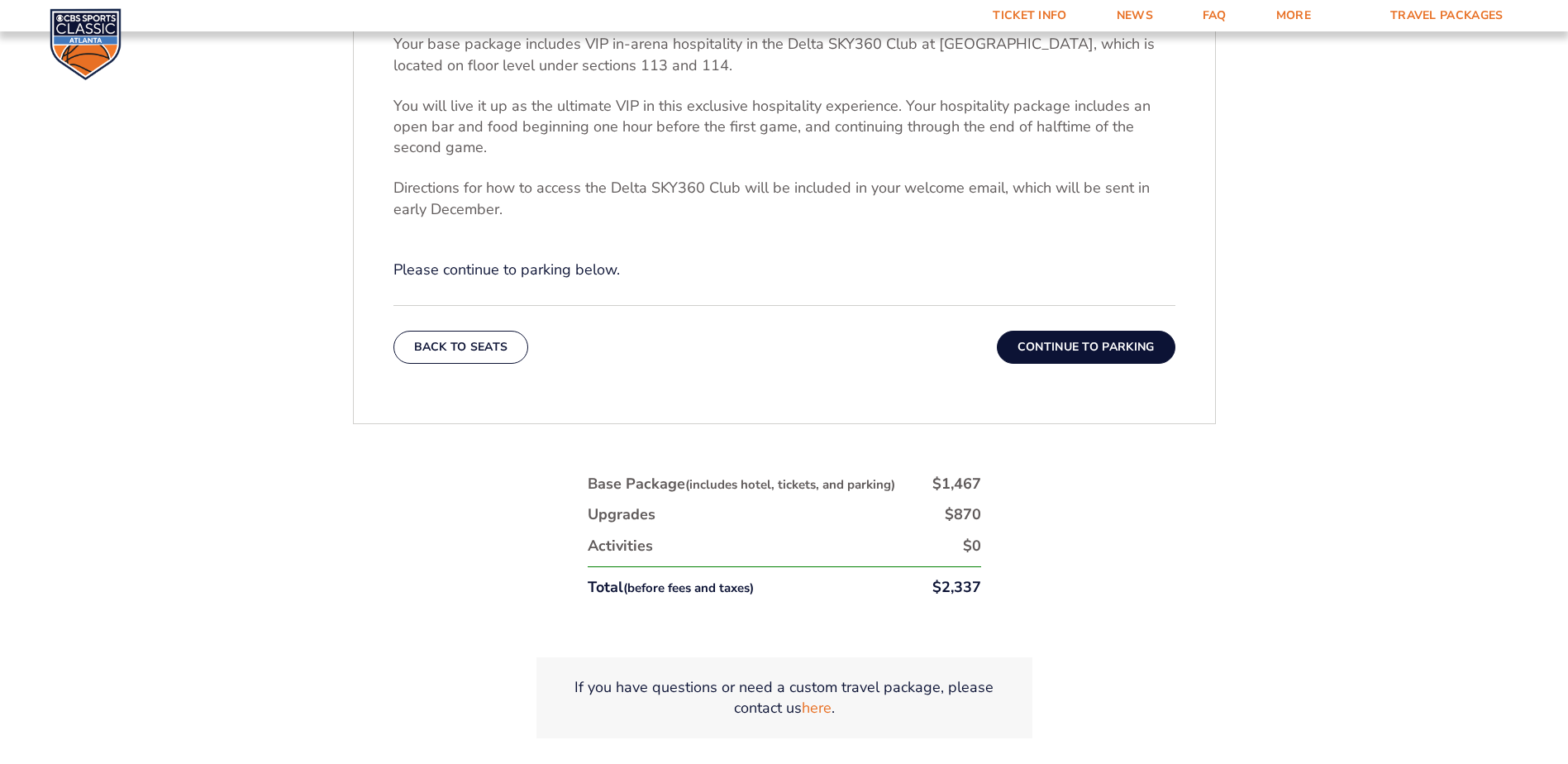
click at [1061, 352] on button "Continue To Parking" at bounding box center [1086, 347] width 178 height 34
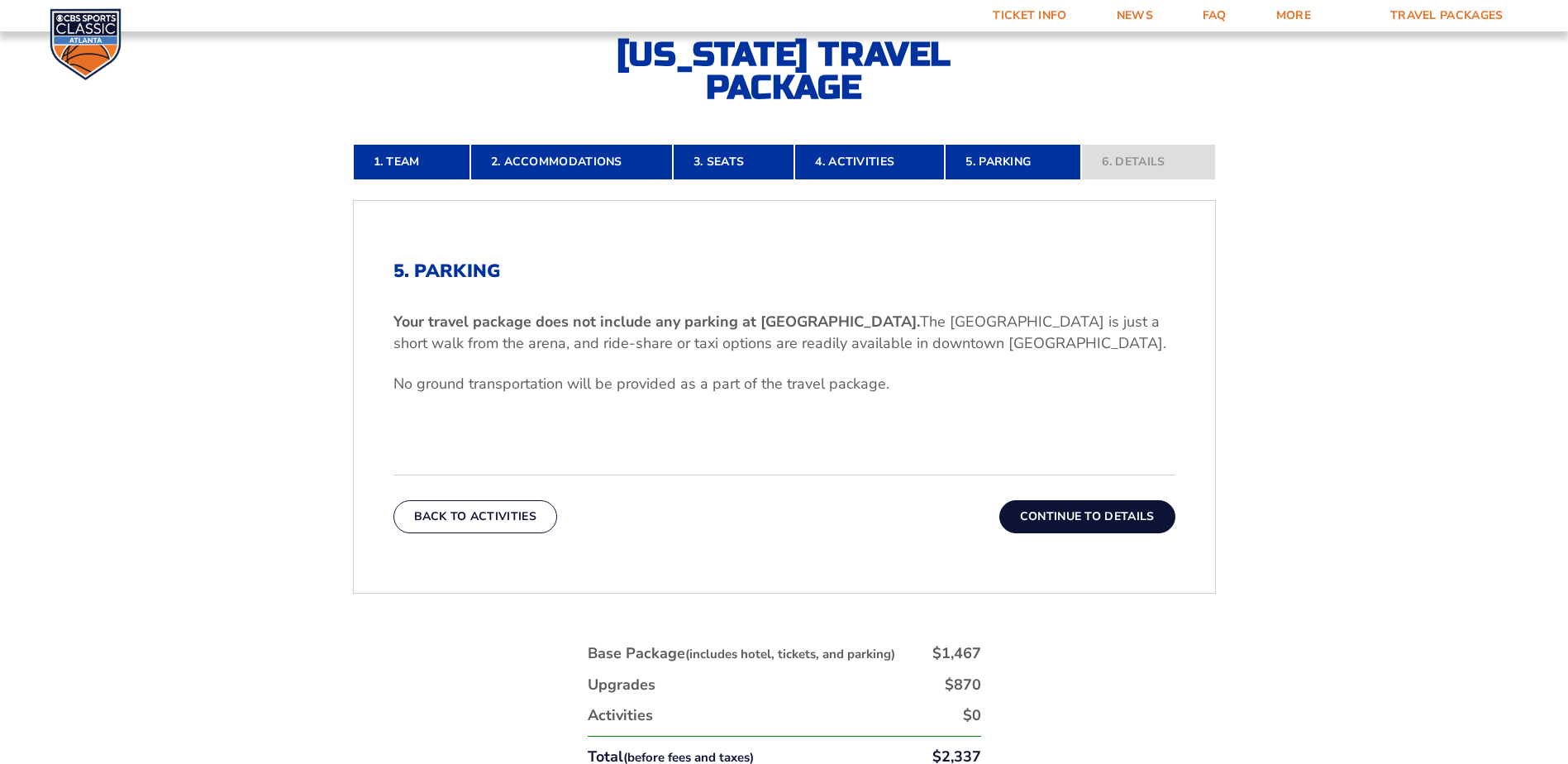
scroll to position [413, 0]
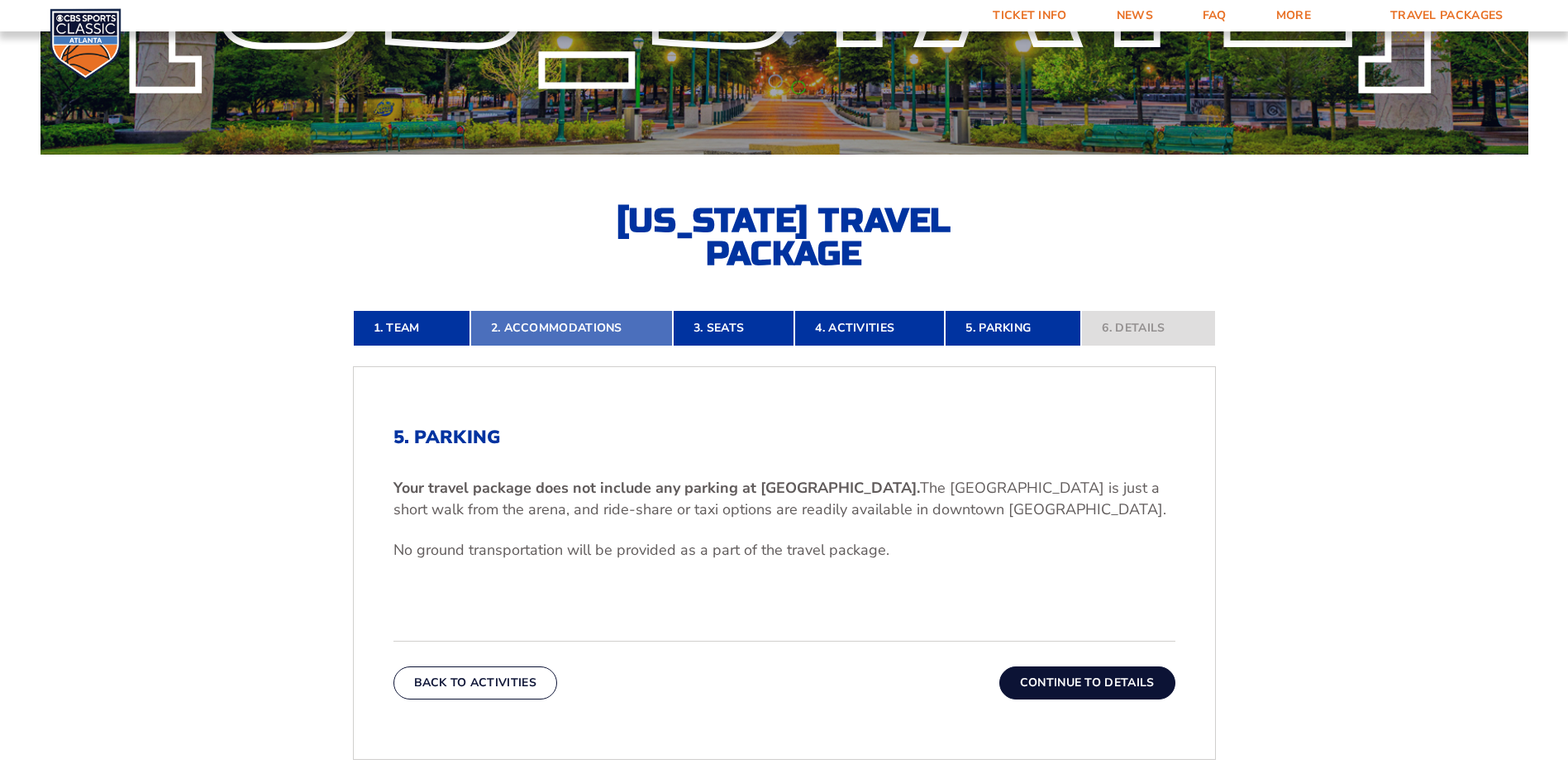
click at [542, 331] on link "2. Accommodations" at bounding box center [571, 327] width 202 height 36
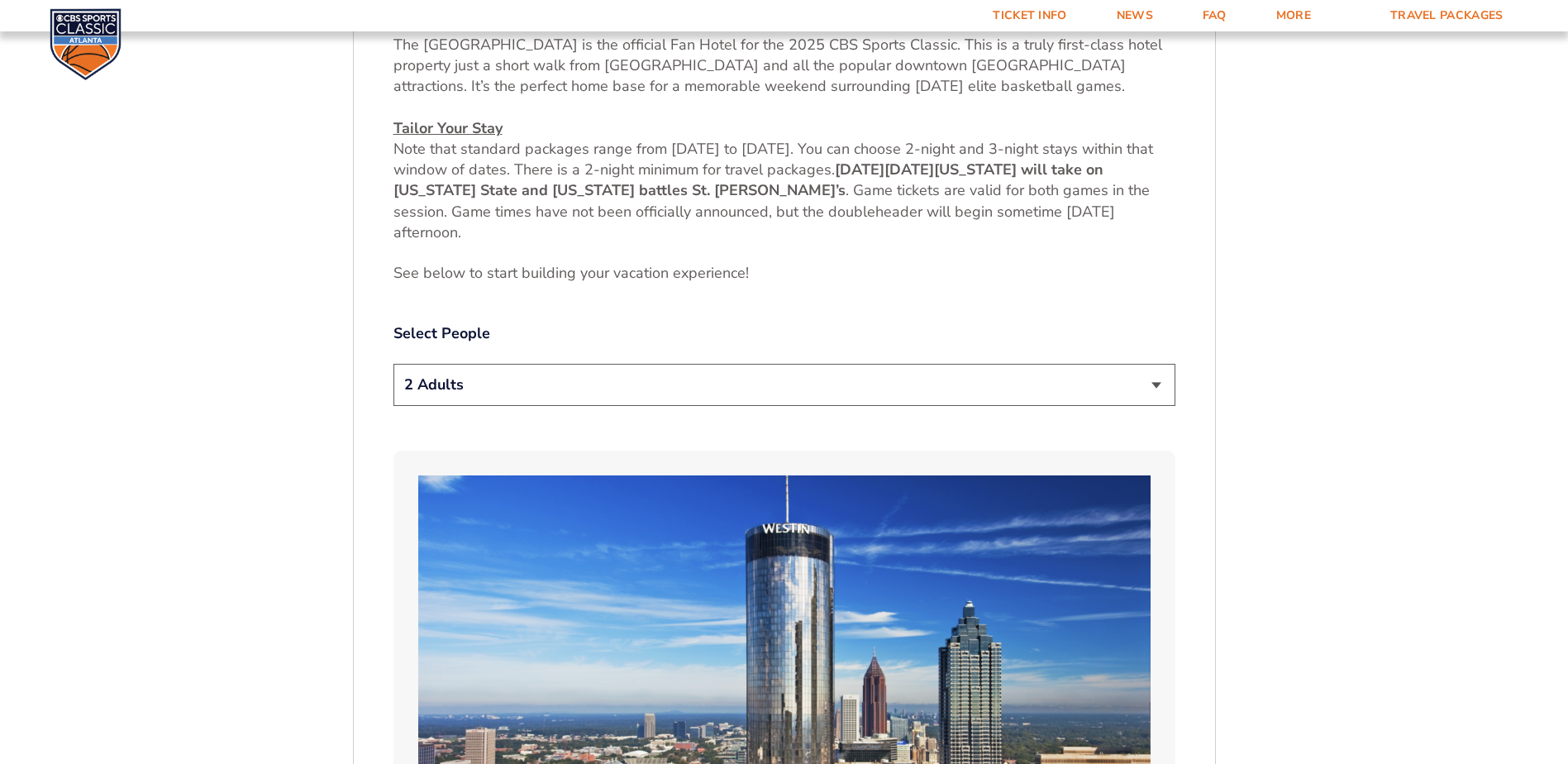
scroll to position [857, 0]
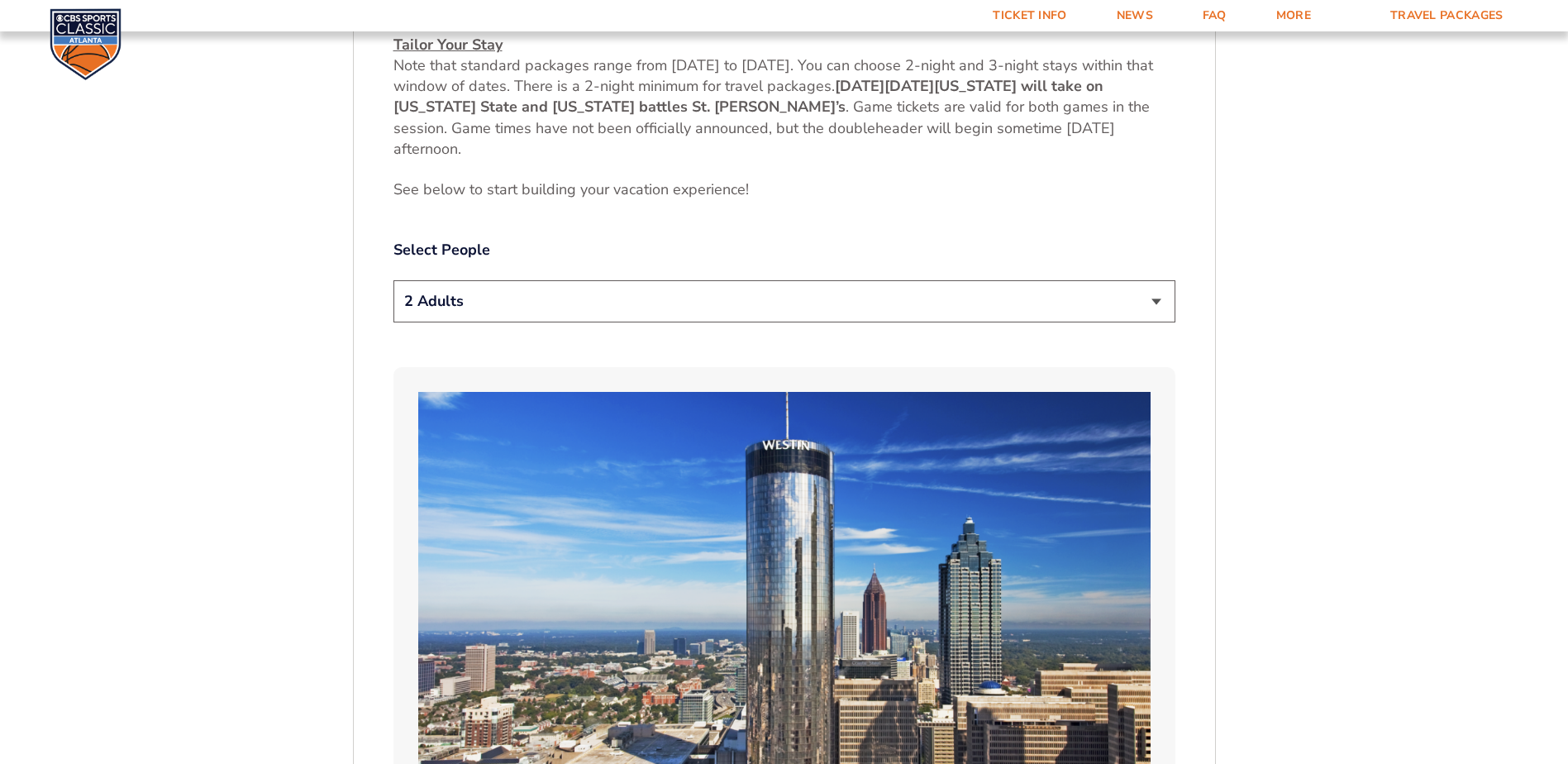
click at [759, 289] on select "1 Adult 2 Adults 3 Adults 4 Adults 2 Adults + 1 Child 2 Adults + 2 Children 2 A…" at bounding box center [784, 301] width 782 height 42
click at [393, 280] on select "1 Adult 2 Adults 3 Adults 4 Adults 2 Adults + 1 Child 2 Adults + 2 Children 2 A…" at bounding box center [784, 301] width 782 height 42
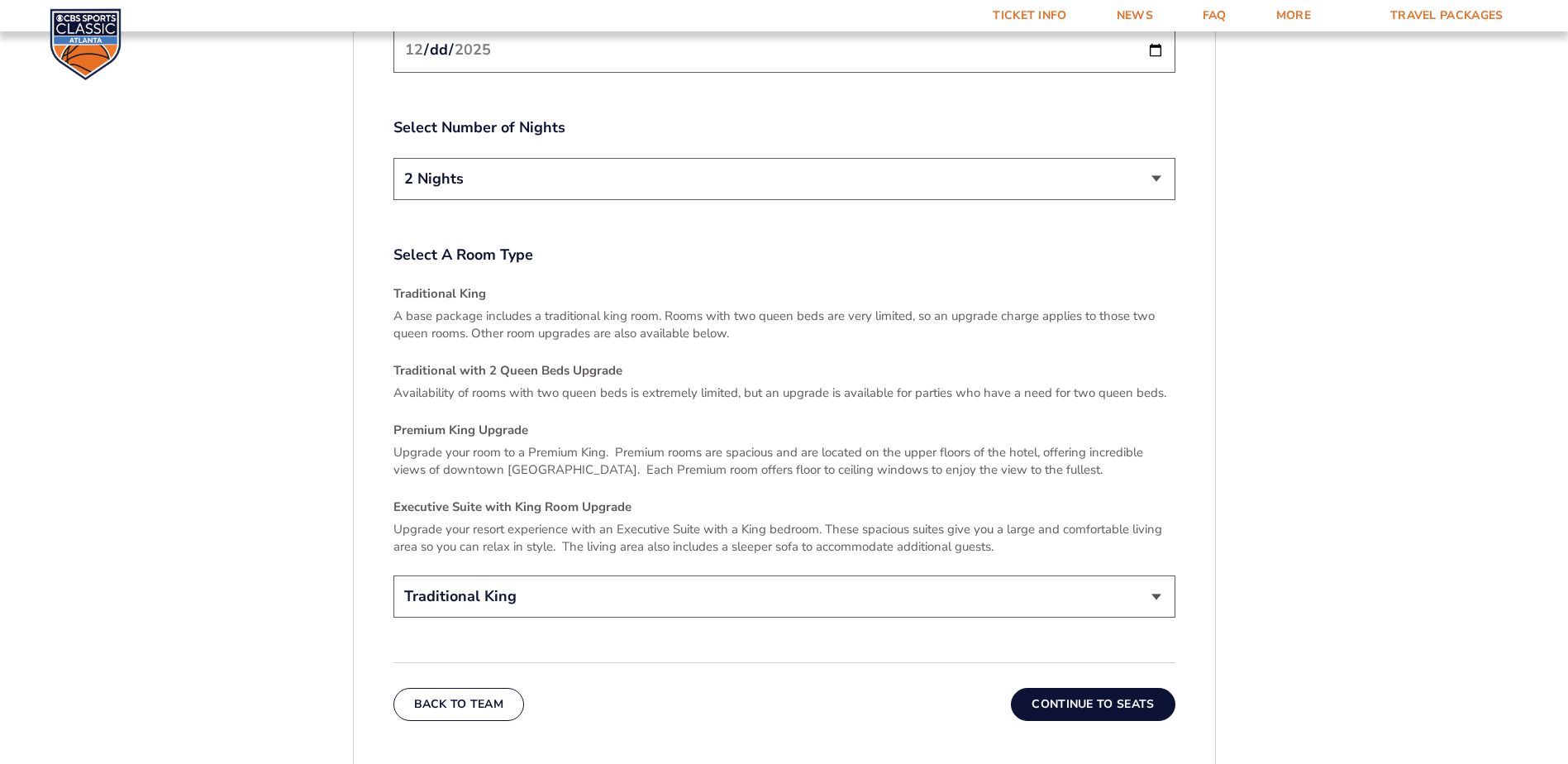
scroll to position [2510, 0]
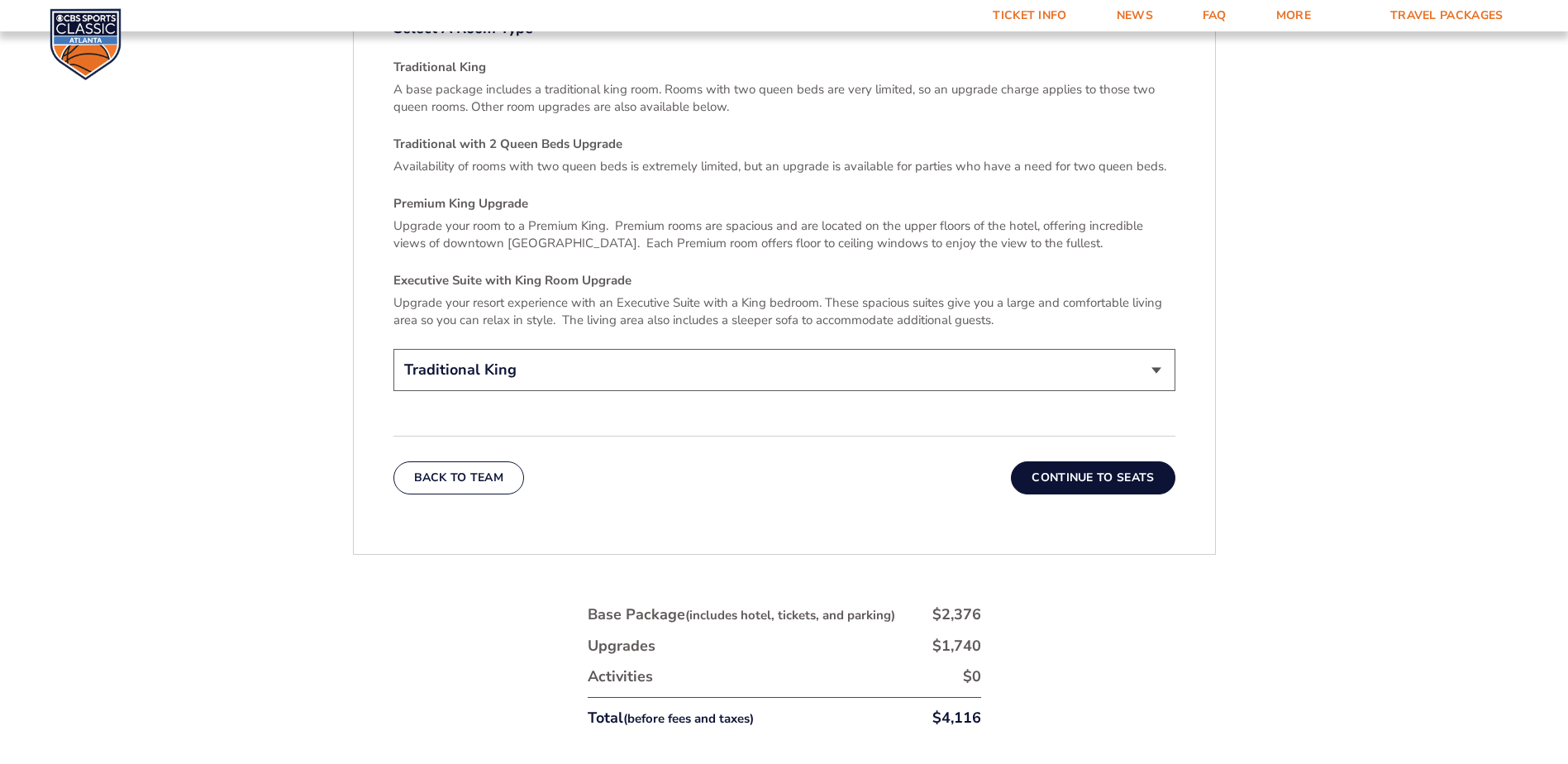
click at [1121, 467] on button "Continue To Seats" at bounding box center [1093, 478] width 164 height 34
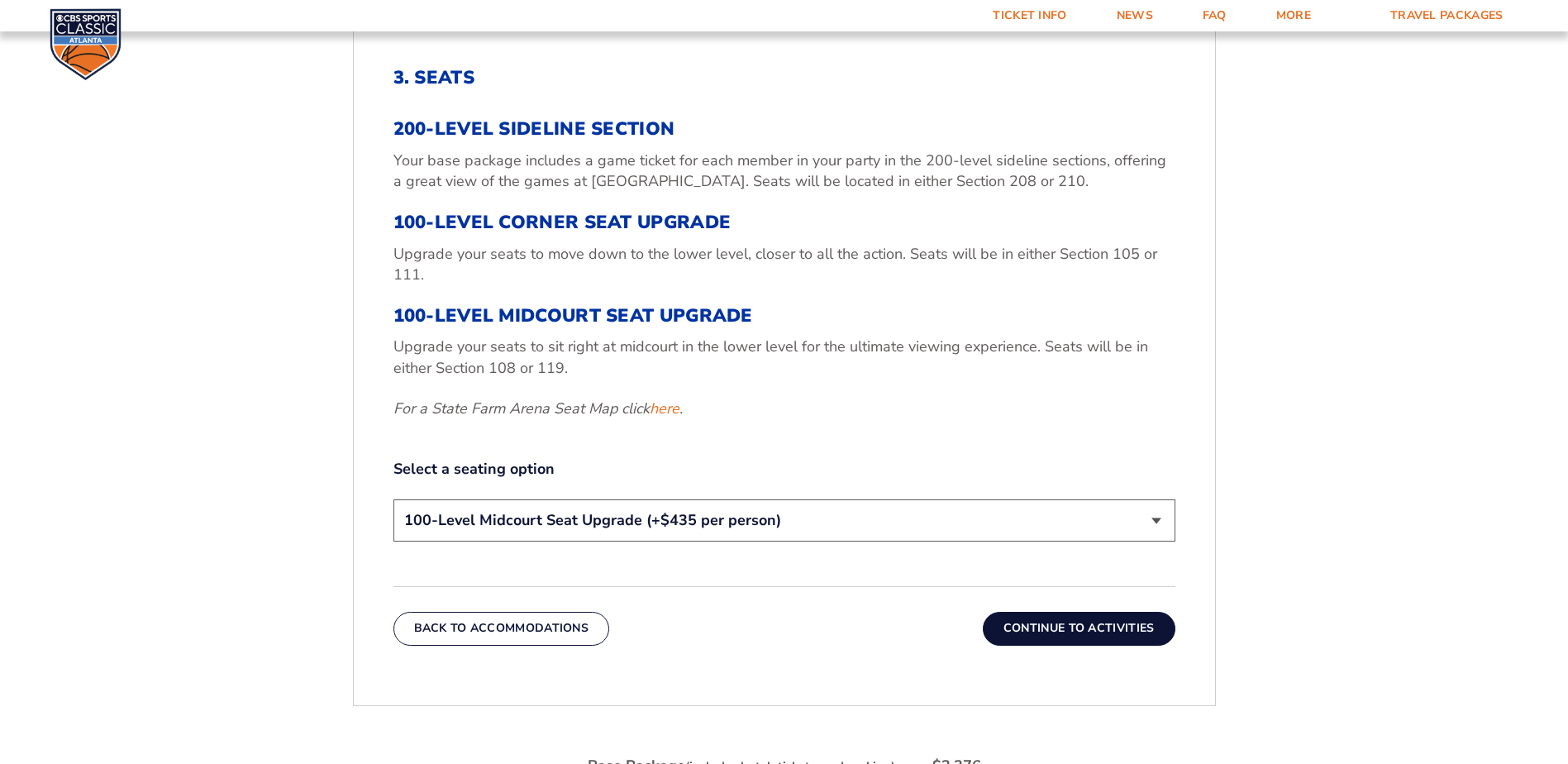
scroll to position [609, 0]
click at [665, 411] on link "here" at bounding box center [665, 406] width 30 height 21
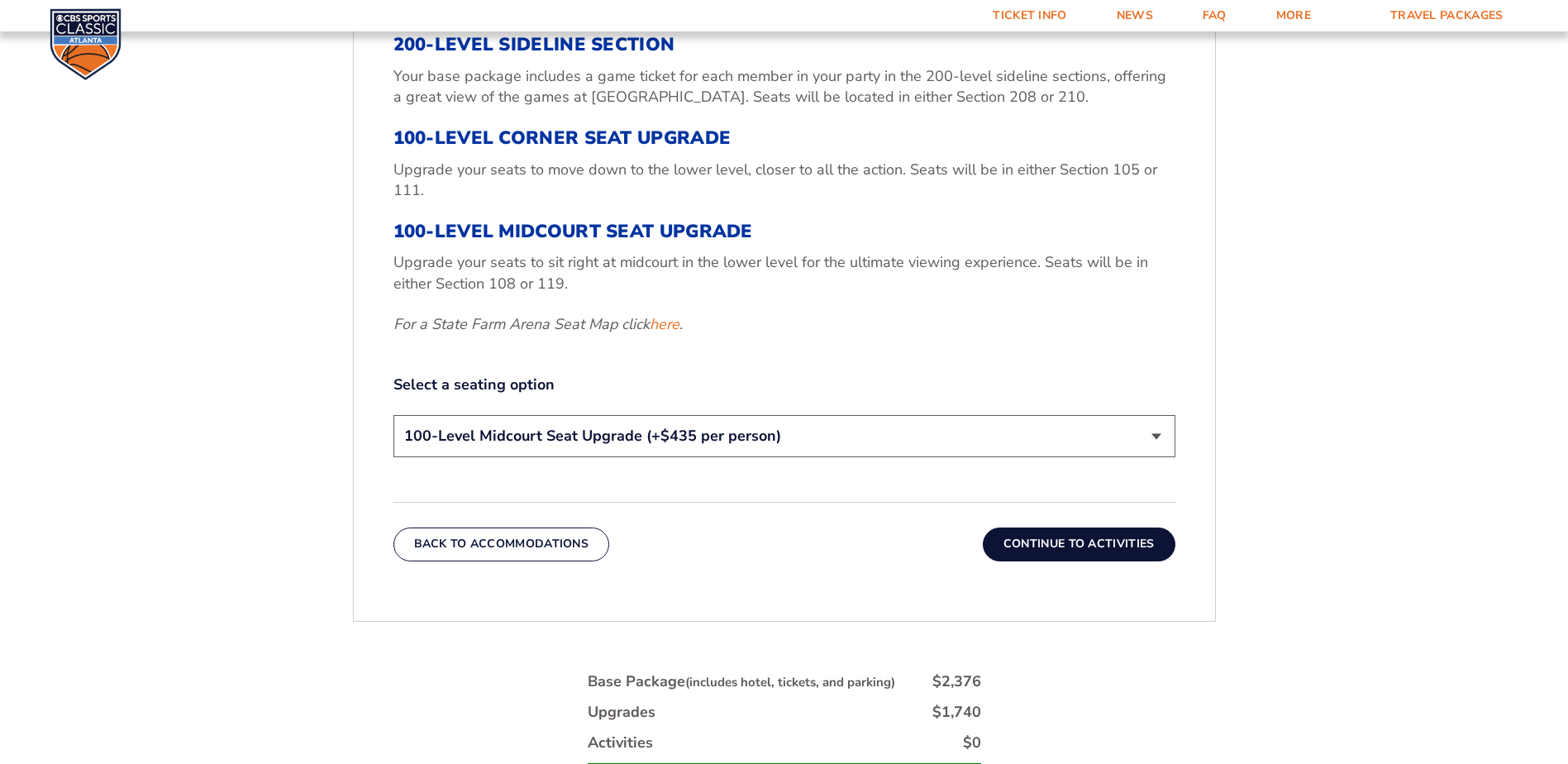
click at [1039, 554] on button "Continue To Activities" at bounding box center [1079, 544] width 192 height 34
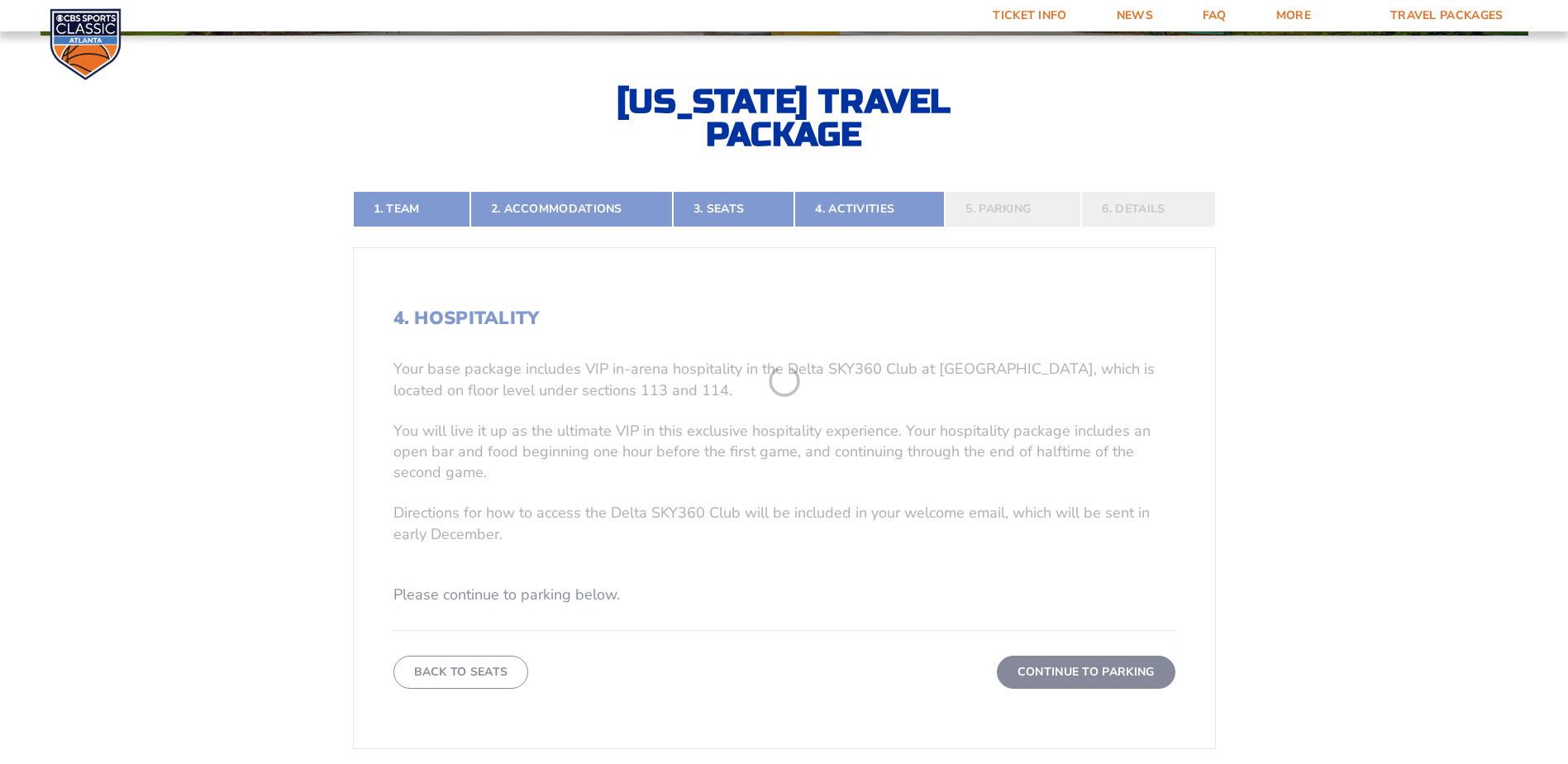
scroll to position [361, 0]
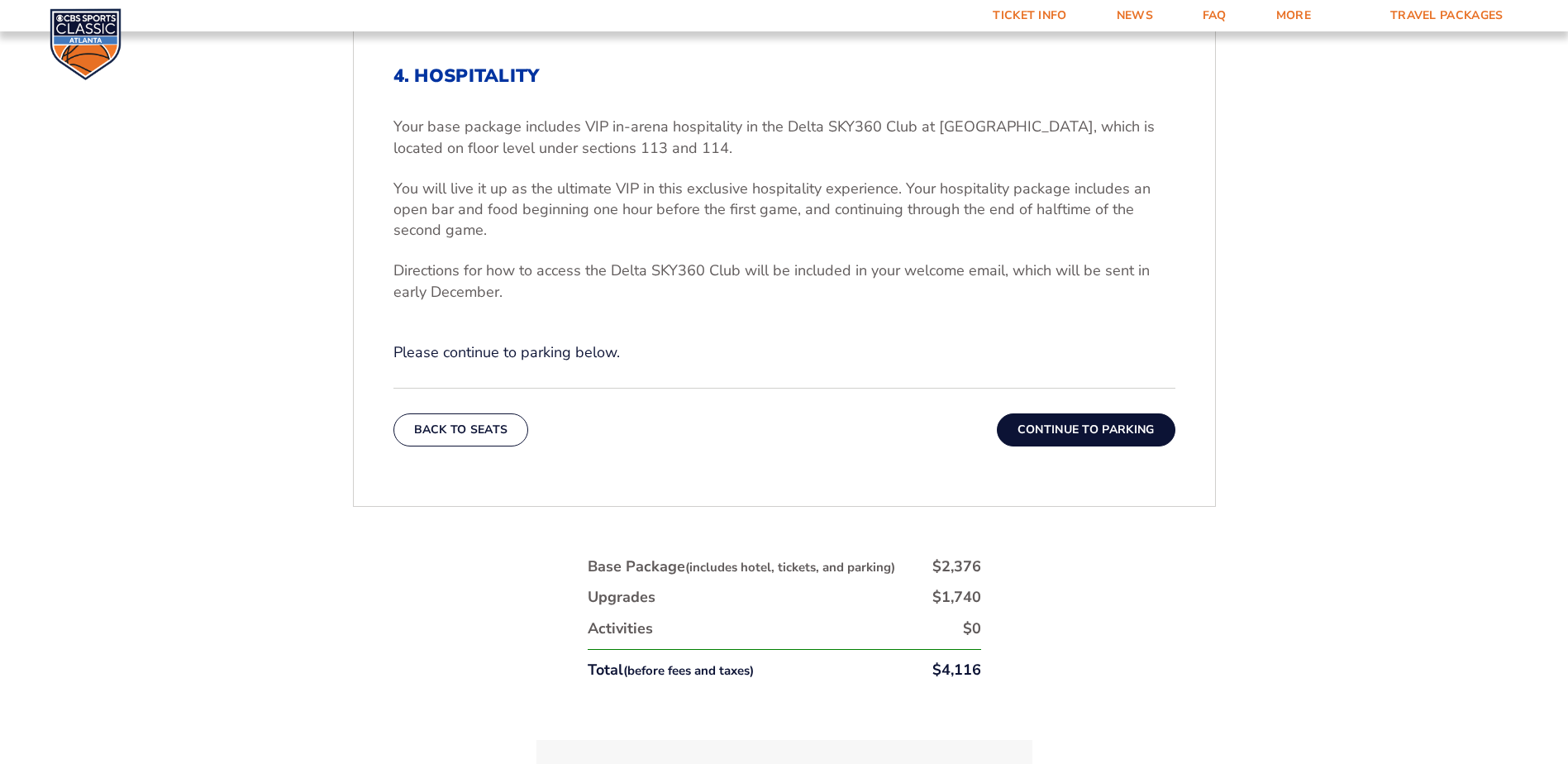
click at [1027, 436] on button "Continue To Parking" at bounding box center [1086, 430] width 178 height 34
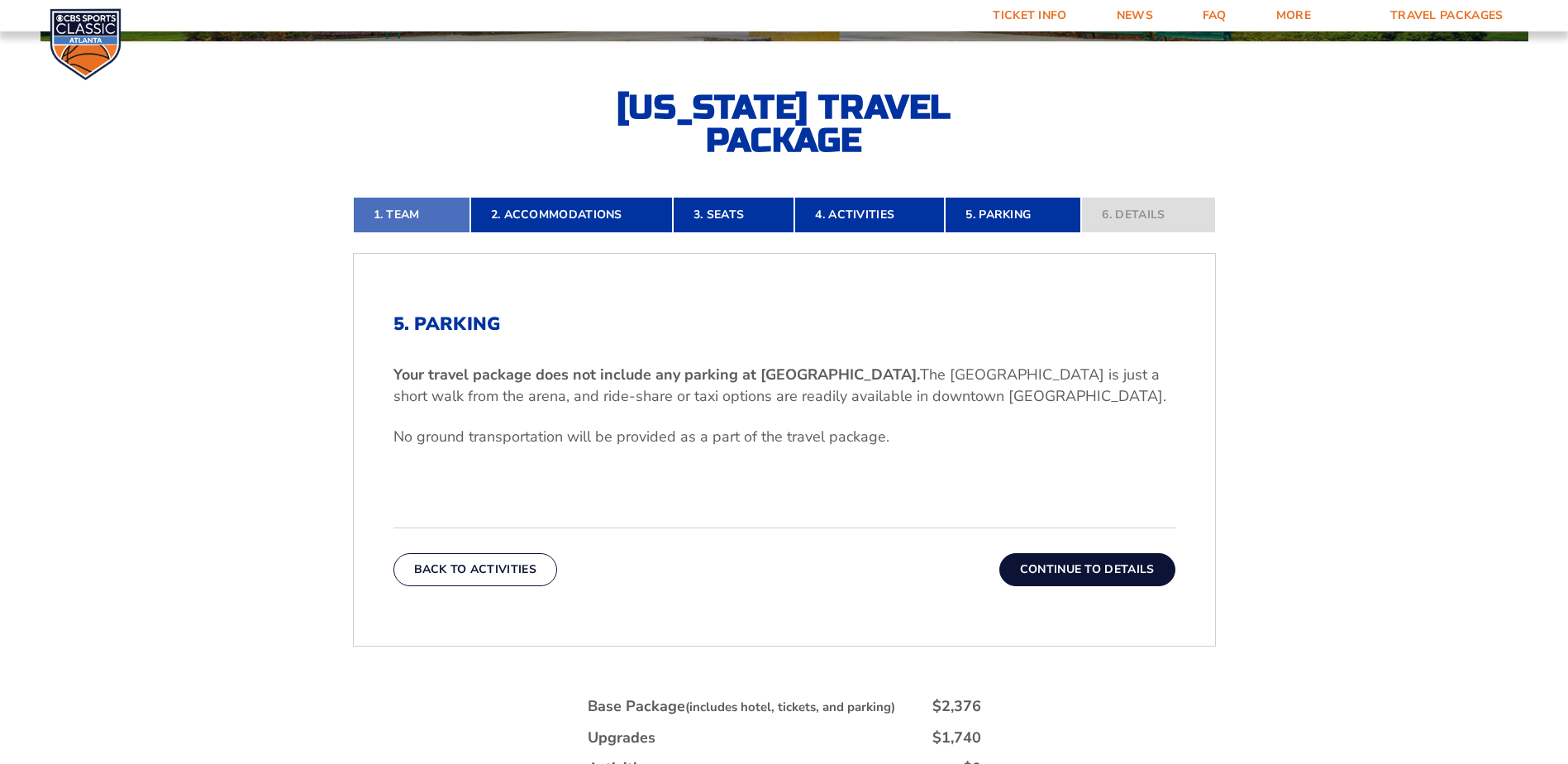
click at [414, 214] on link "1. Team" at bounding box center [411, 214] width 117 height 36
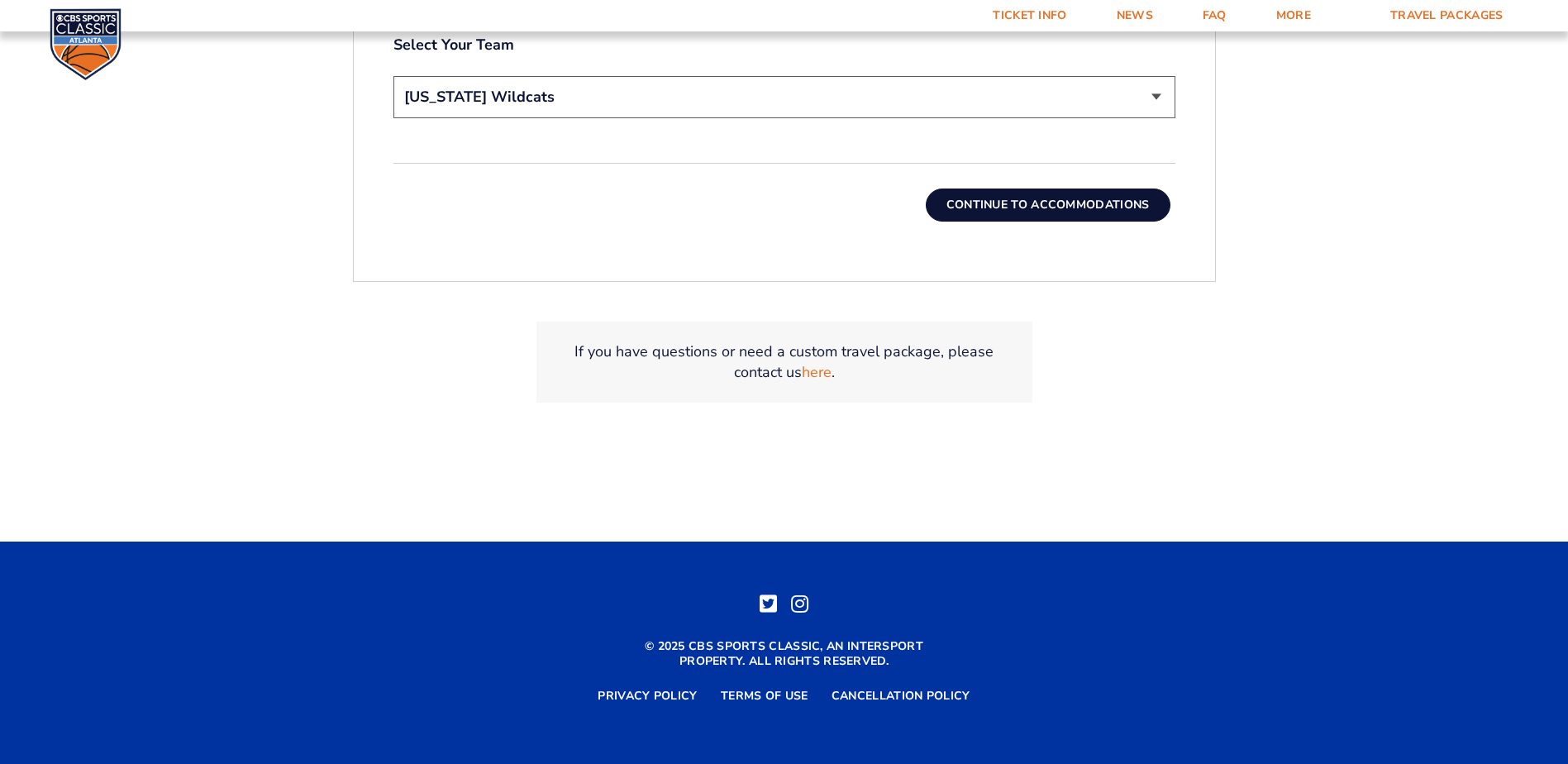
click at [1039, 206] on button "Continue To Accommodations" at bounding box center [1048, 205] width 245 height 34
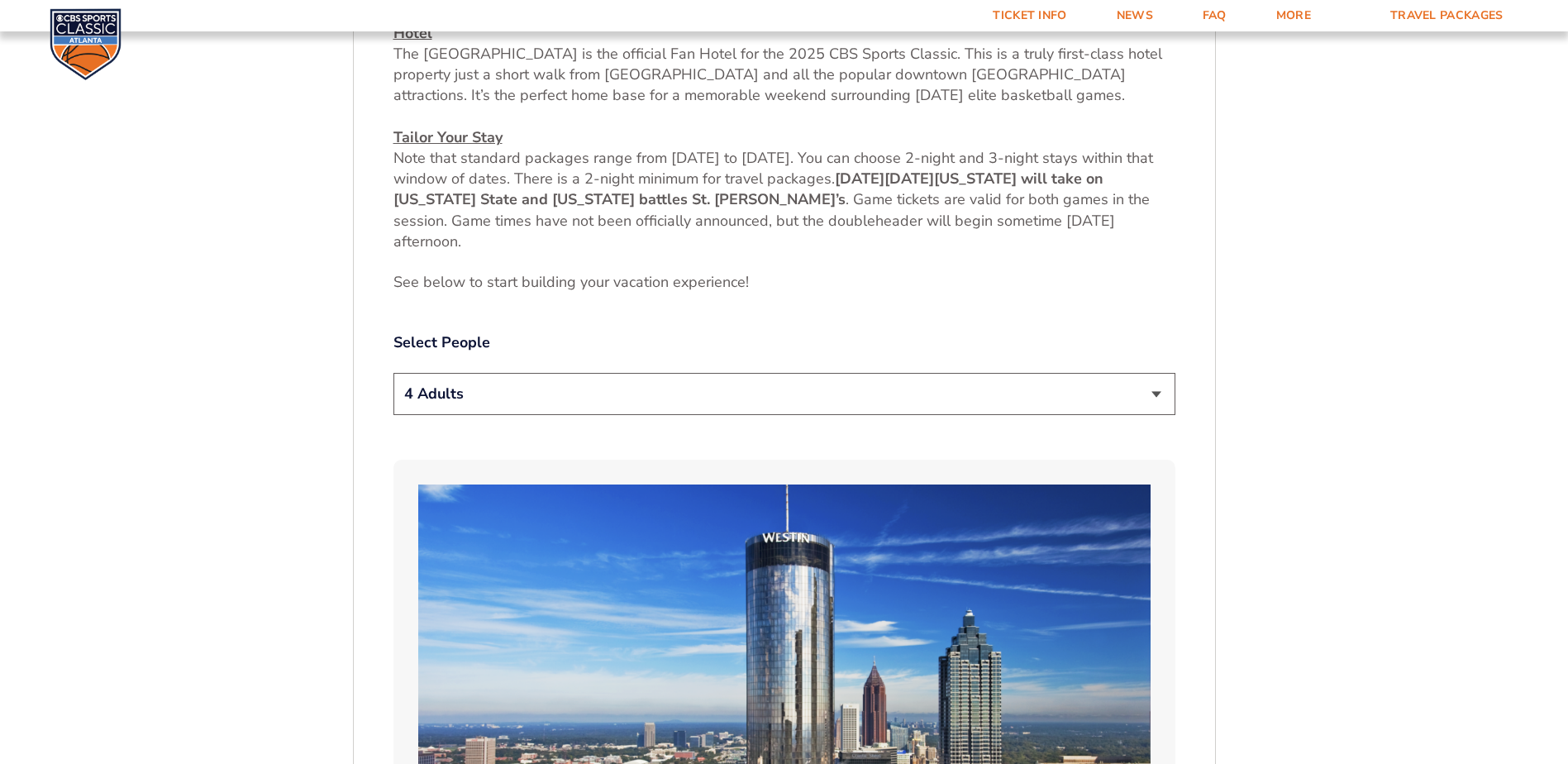
scroll to position [774, 0]
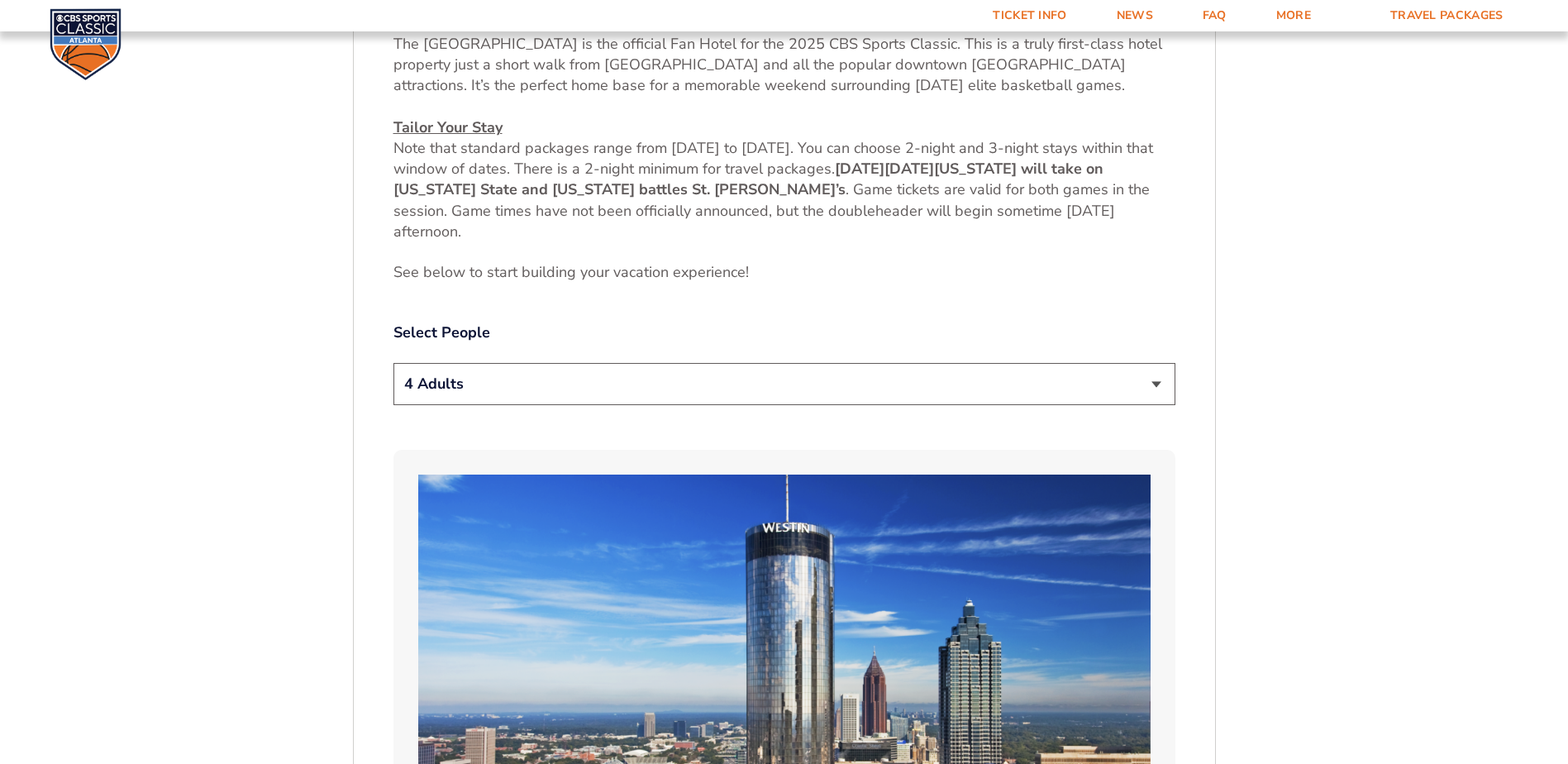
click at [685, 377] on select "1 Adult 2 Adults 3 Adults 4 Adults 2 Adults + 1 Child 2 Adults + 2 Children 2 A…" at bounding box center [784, 383] width 782 height 42
select select "2 Adults"
click at [393, 363] on select "1 Adult 2 Adults 3 Adults 4 Adults 2 Adults + 1 Child 2 Adults + 2 Children 2 A…" at bounding box center [784, 383] width 782 height 42
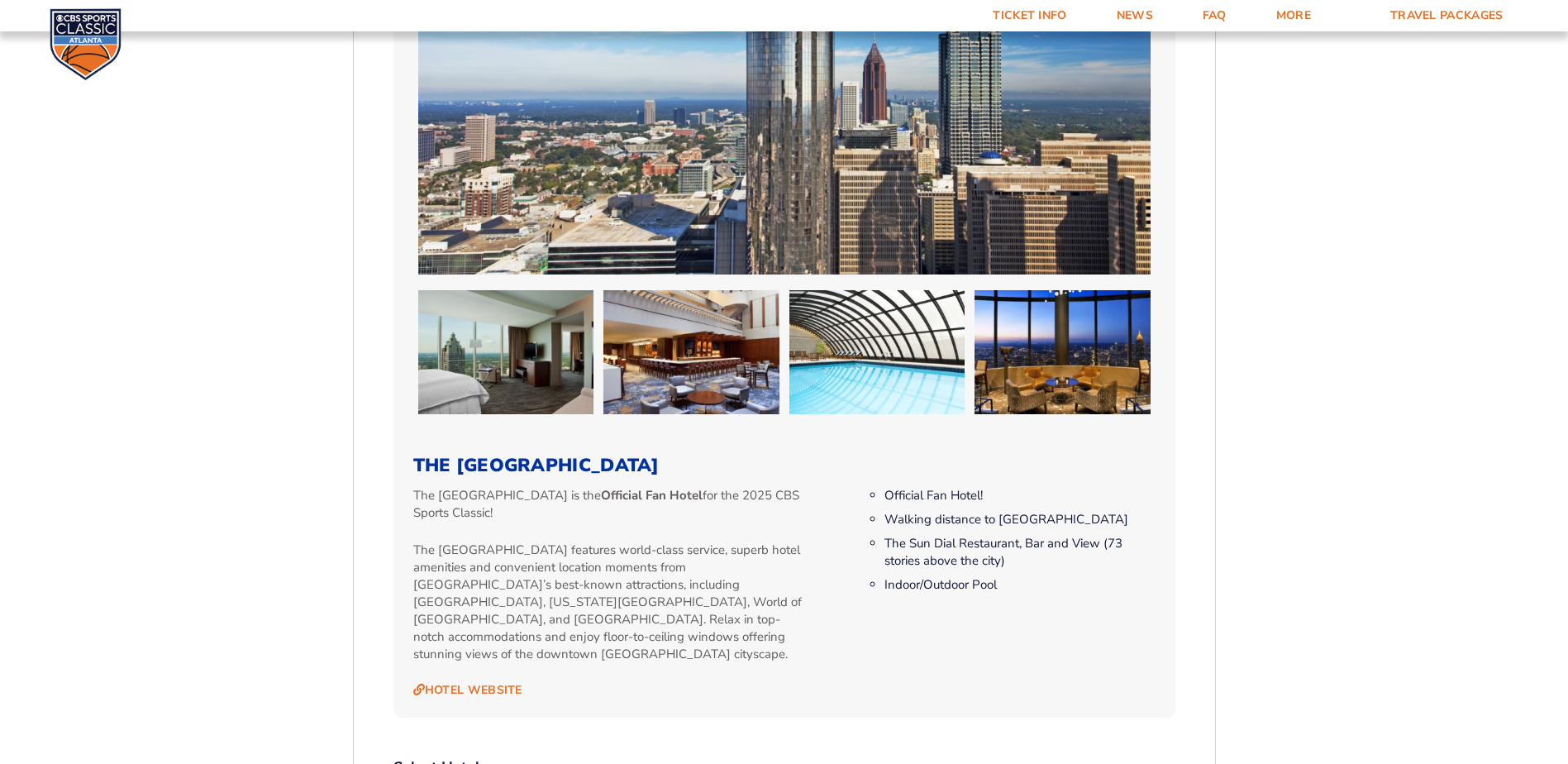
scroll to position [1435, 0]
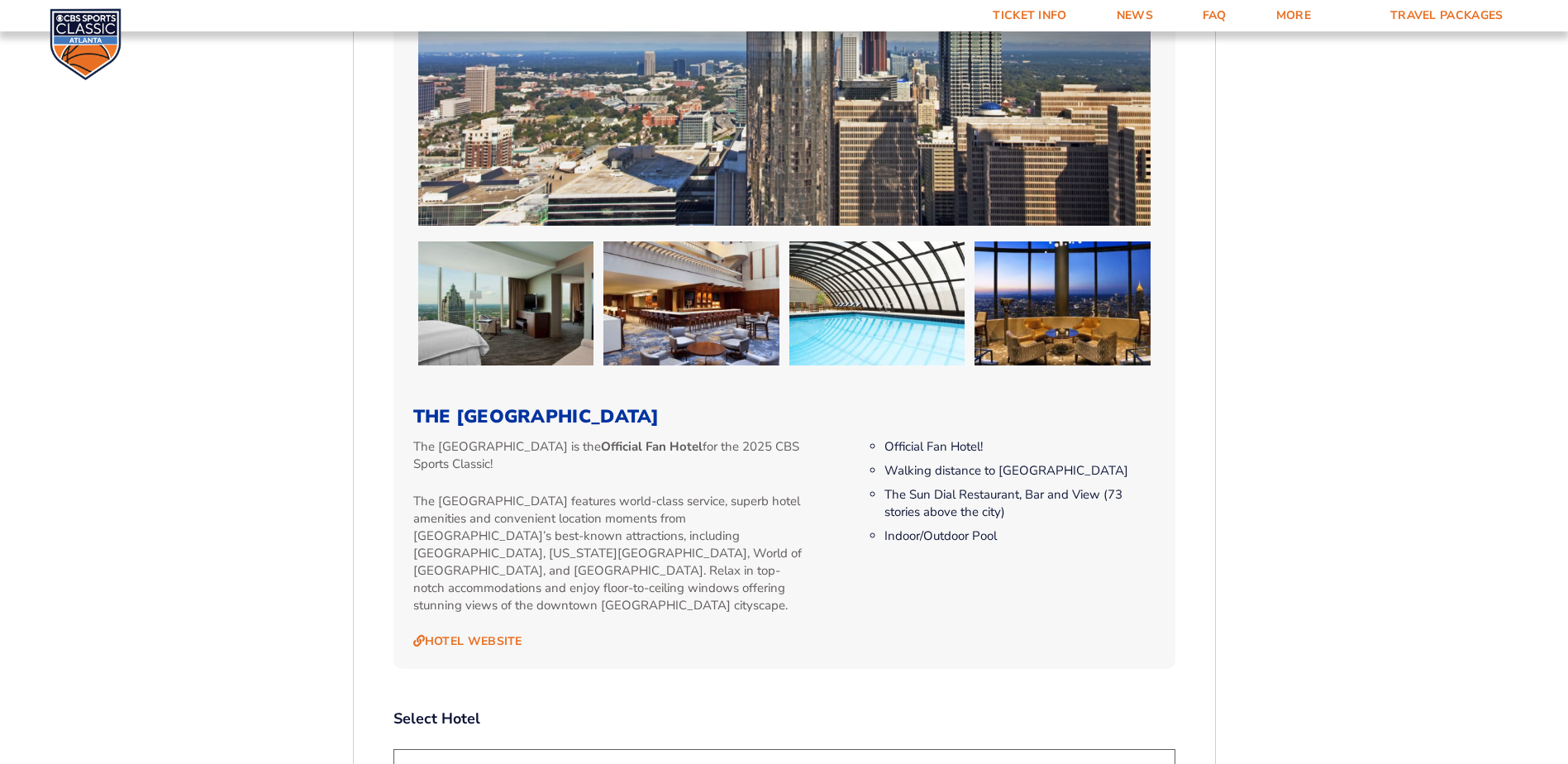
click at [359, 448] on div "2. Accommodations We look forward to seeing you in [GEOGRAPHIC_DATA] for the 20…" at bounding box center [784, 403] width 861 height 2408
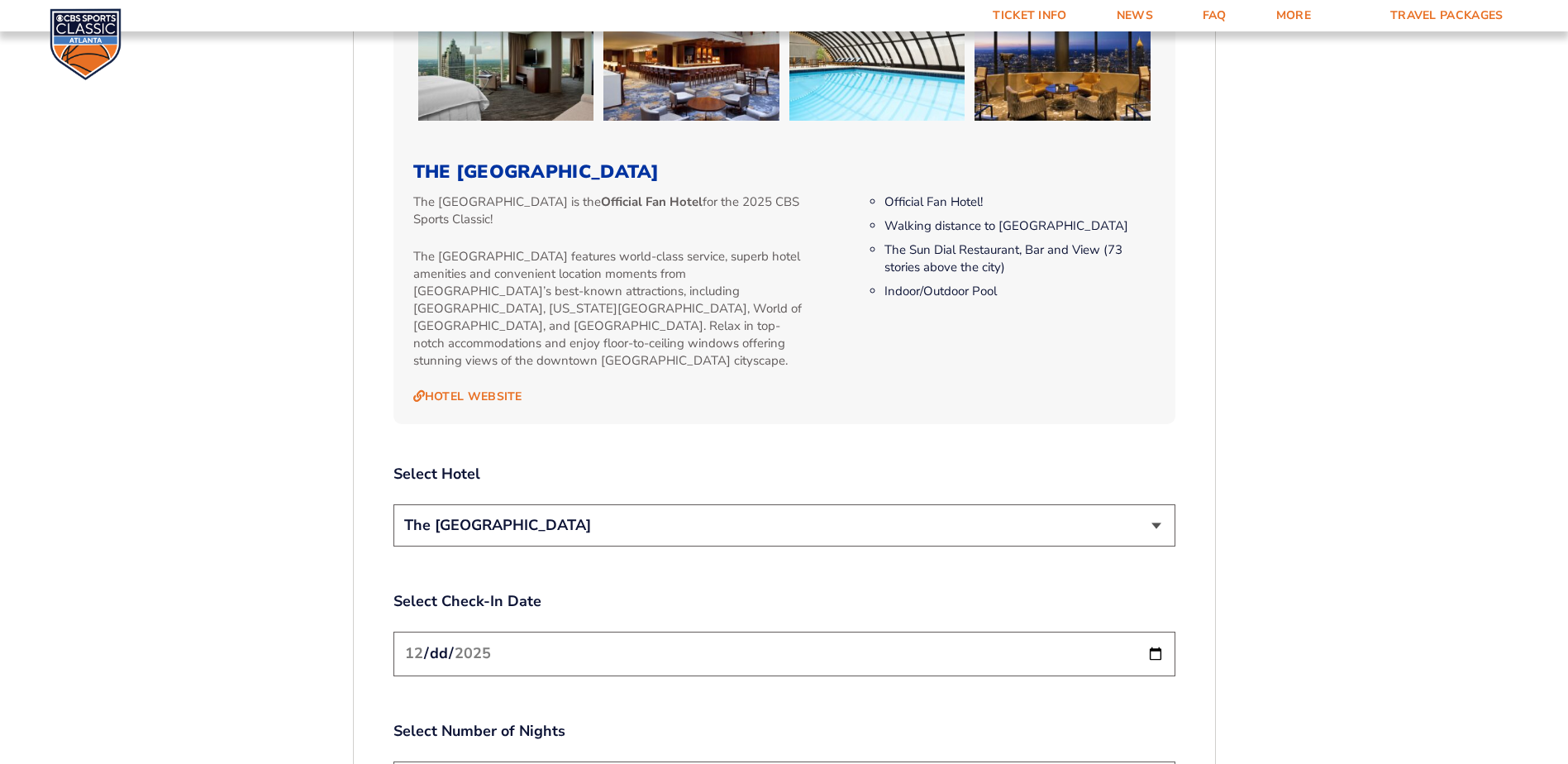
scroll to position [1683, 0]
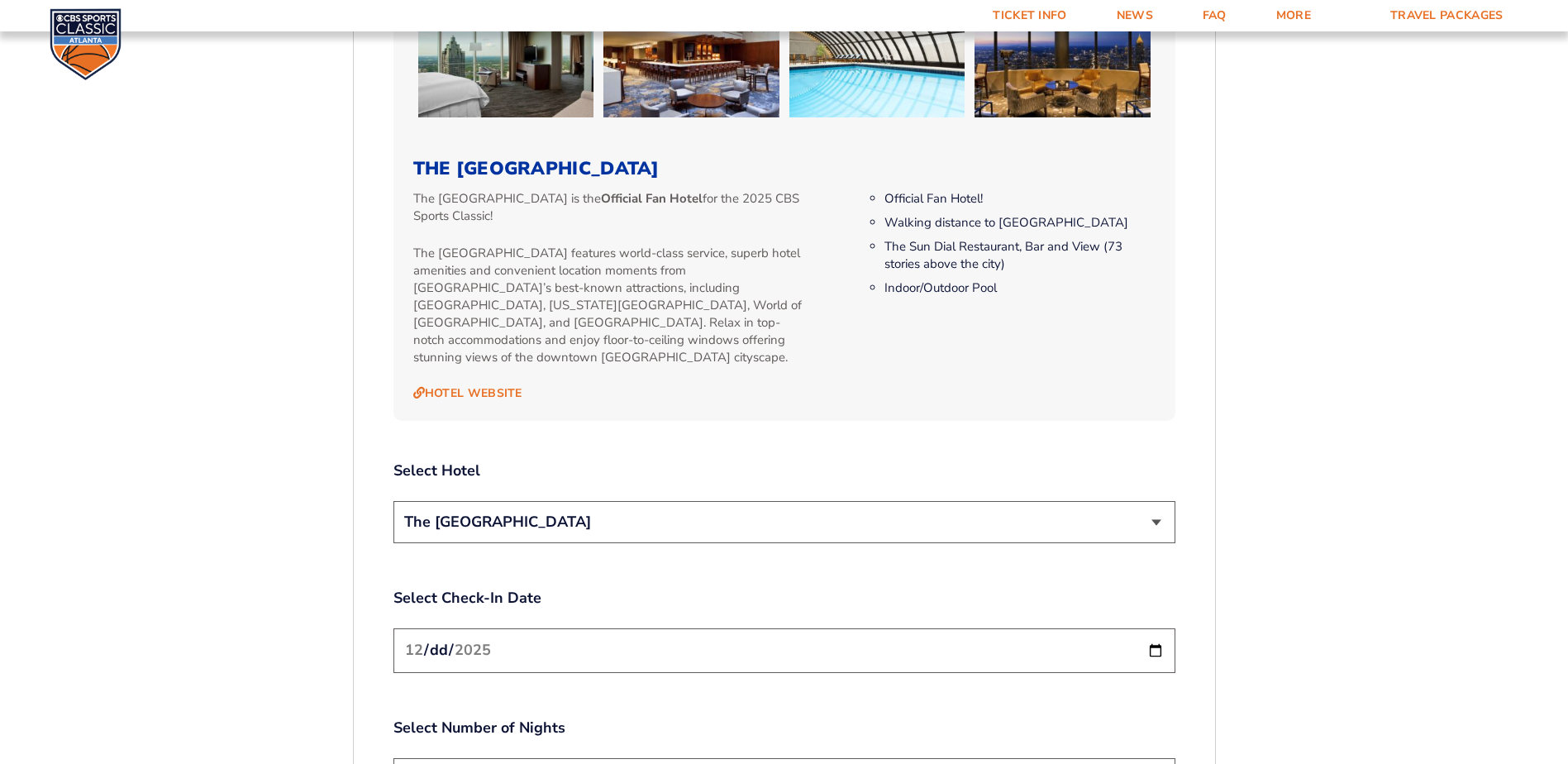
click at [585, 511] on select "The [GEOGRAPHIC_DATA]" at bounding box center [784, 521] width 782 height 42
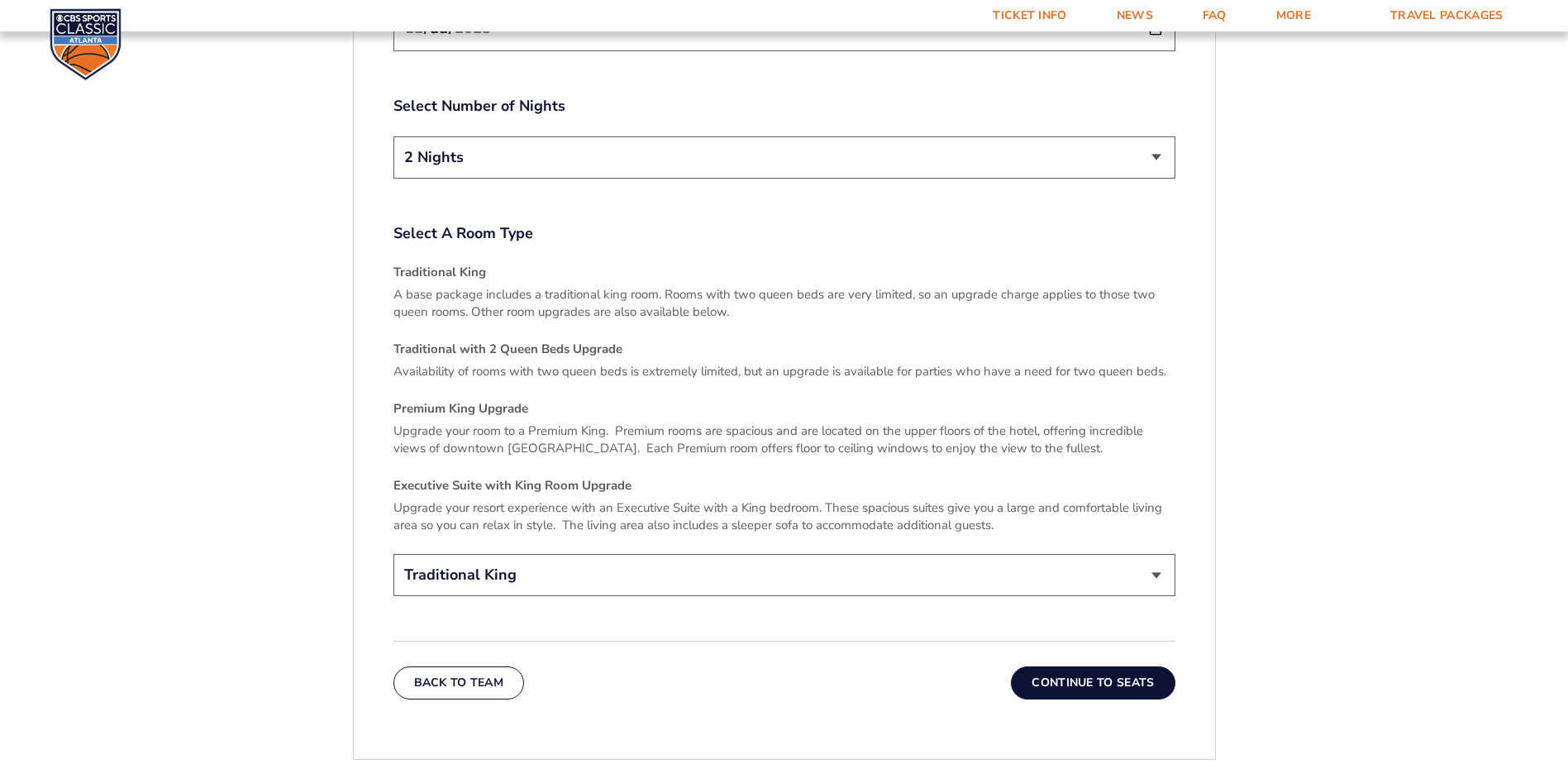
scroll to position [2427, 0]
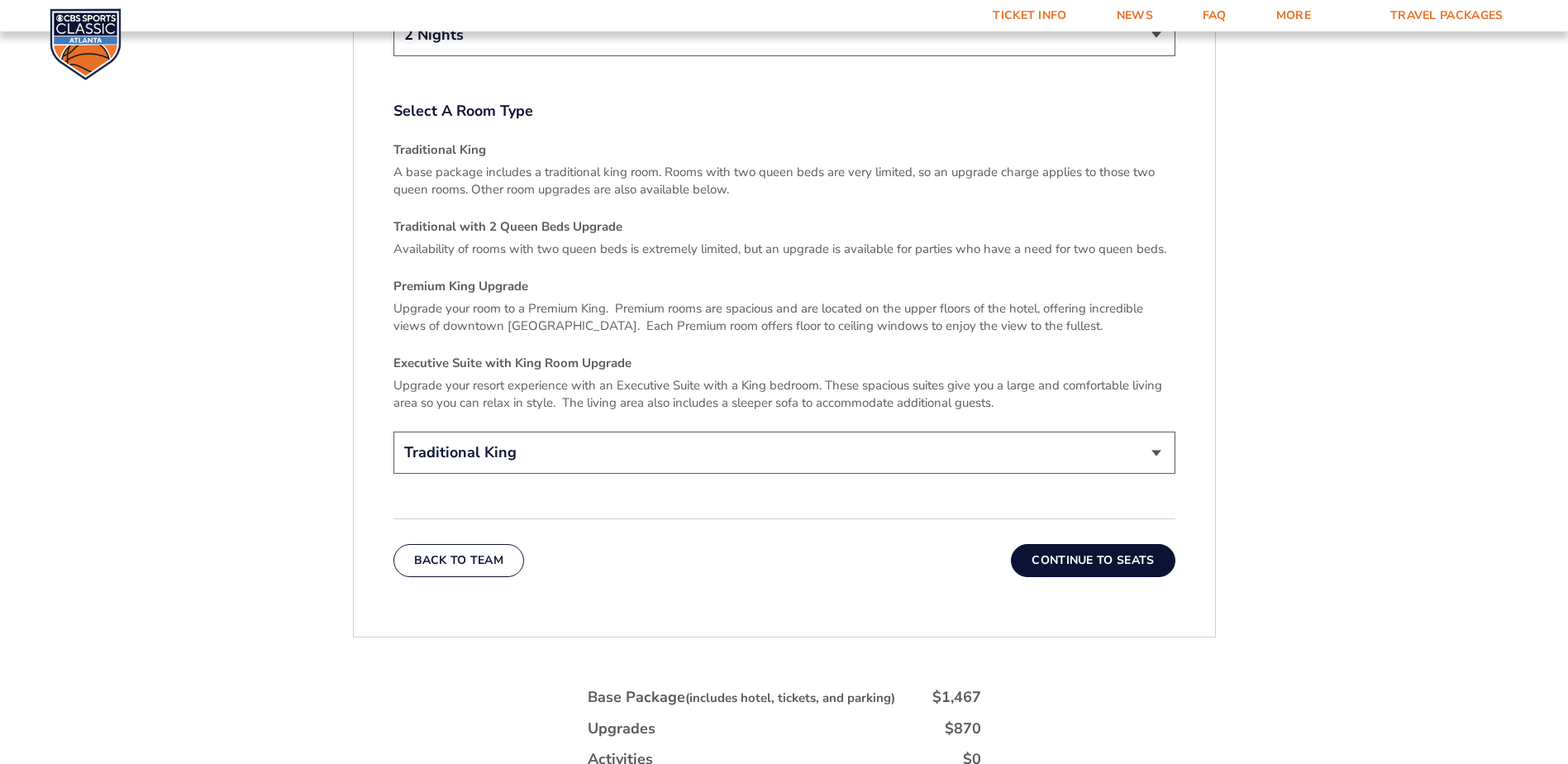
click at [1055, 434] on select "Traditional King Traditional with 2 Queen Beds Upgrade (+$45 per night) Premium…" at bounding box center [784, 452] width 782 height 42
click at [393, 432] on select "Traditional King Traditional with 2 Queen Beds Upgrade (+$45 per night) Premium…" at bounding box center [784, 452] width 782 height 42
click at [1061, 548] on button "Continue To Seats" at bounding box center [1093, 561] width 164 height 34
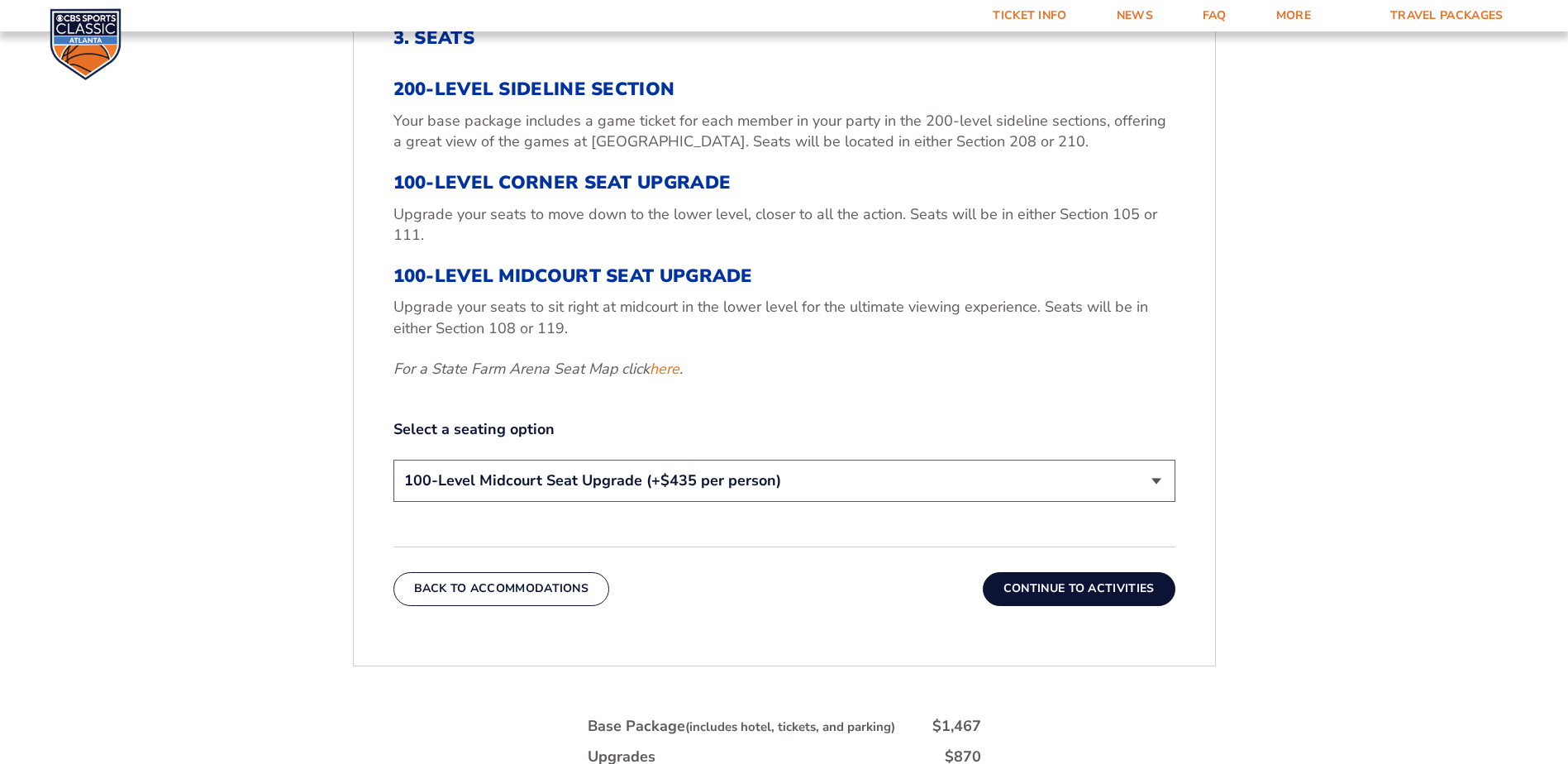
scroll to position [526, 0]
